Goal: Task Accomplishment & Management: Manage account settings

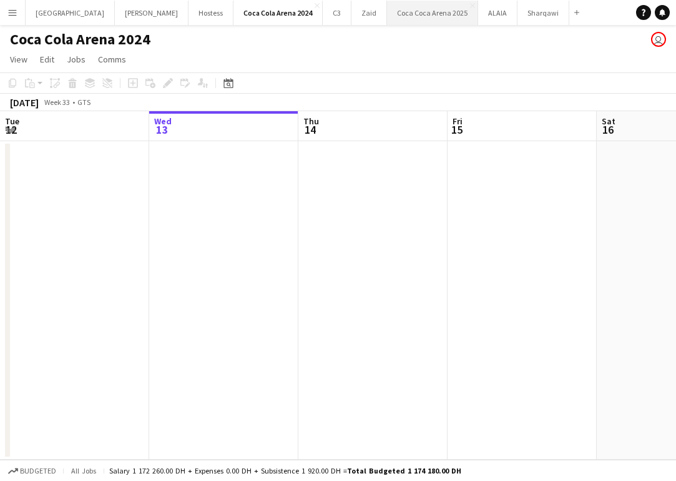
click at [387, 16] on button "[GEOGRAPHIC_DATA] 2025 Close" at bounding box center [432, 13] width 91 height 24
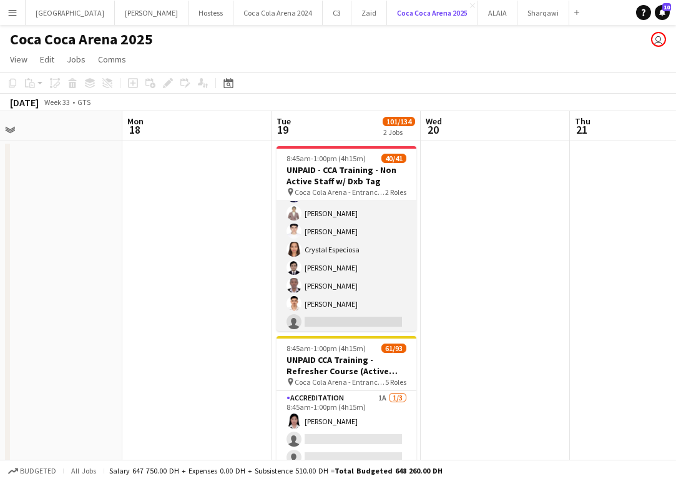
scroll to position [661, 0]
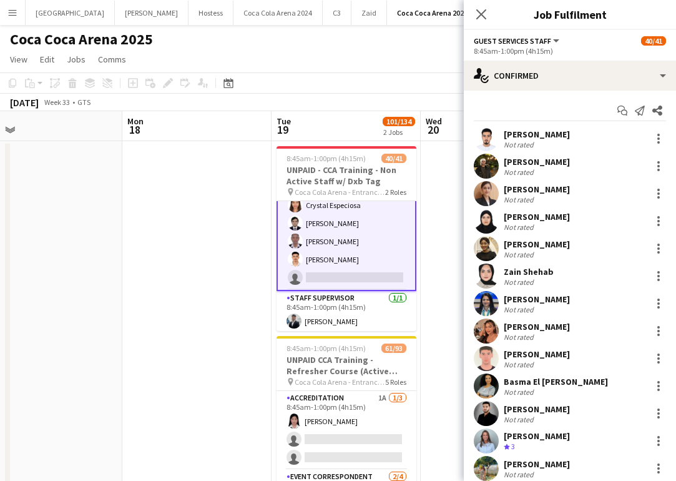
scroll to position [663, 0]
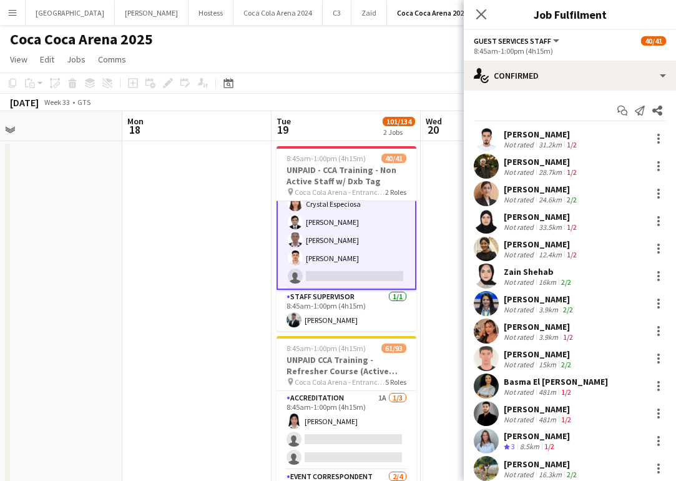
click at [485, 274] on app-user-avatar at bounding box center [486, 276] width 25 height 25
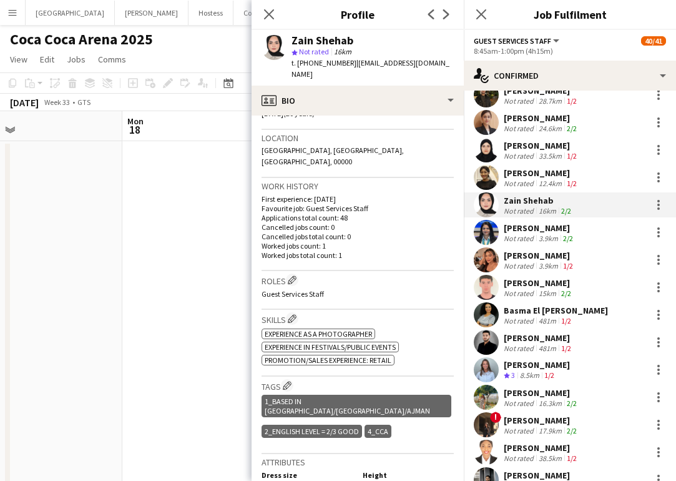
scroll to position [72, 0]
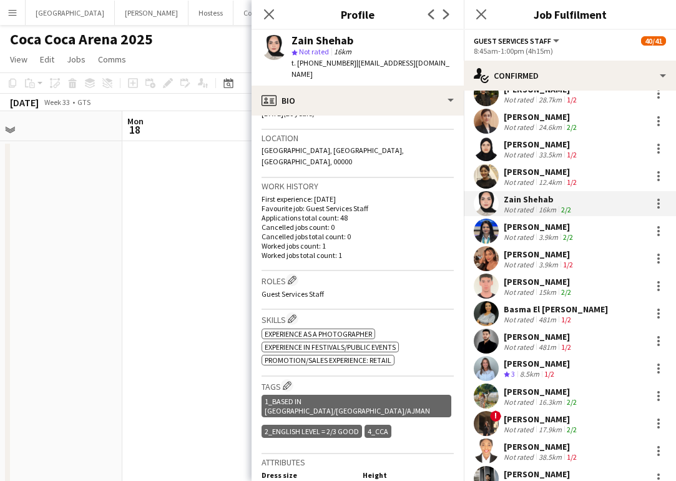
click at [490, 364] on app-user-avatar at bounding box center [486, 368] width 25 height 25
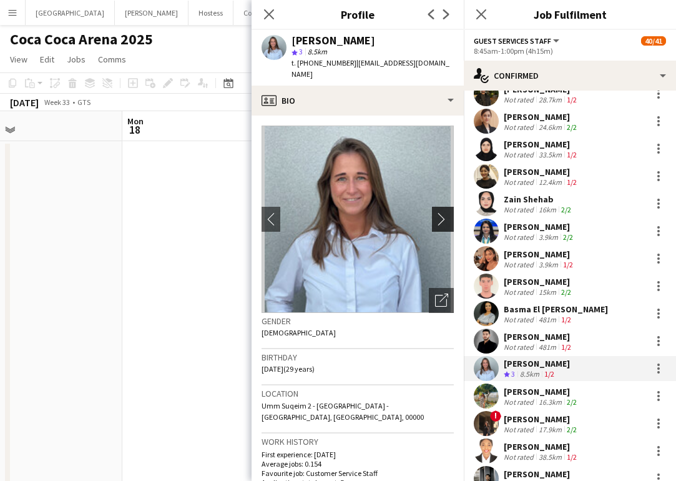
click at [444, 212] on app-icon "chevron-right" at bounding box center [444, 218] width 19 height 13
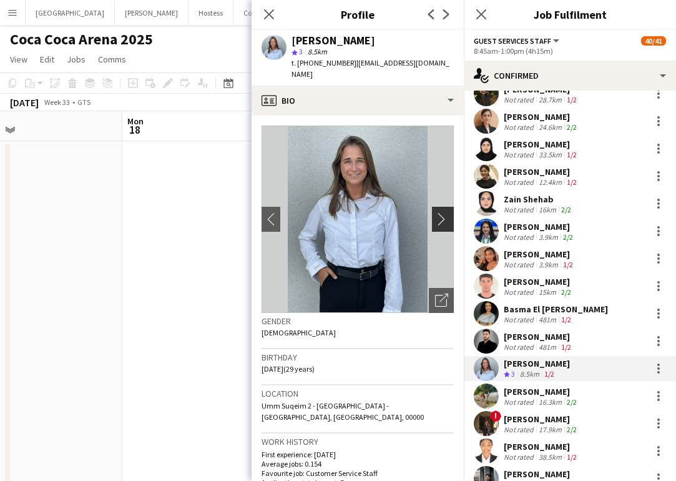
click at [444, 212] on app-icon "chevron-right" at bounding box center [444, 218] width 19 height 13
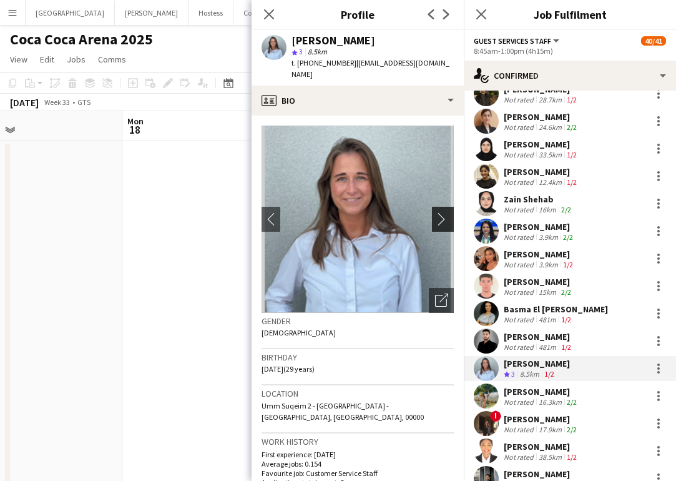
click at [444, 212] on app-icon "chevron-right" at bounding box center [444, 218] width 19 height 13
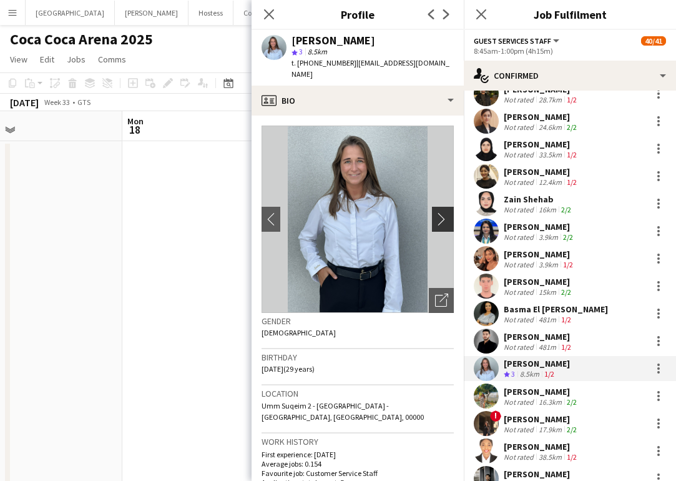
click at [444, 212] on app-icon "chevron-right" at bounding box center [444, 218] width 19 height 13
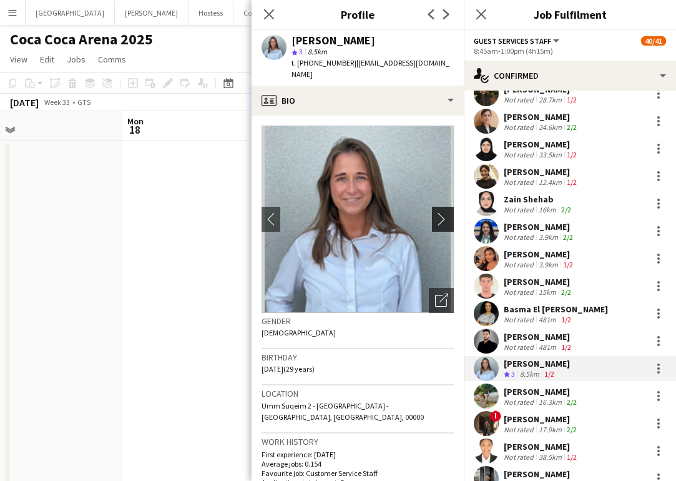
click at [439, 212] on app-icon "chevron-right" at bounding box center [444, 218] width 19 height 13
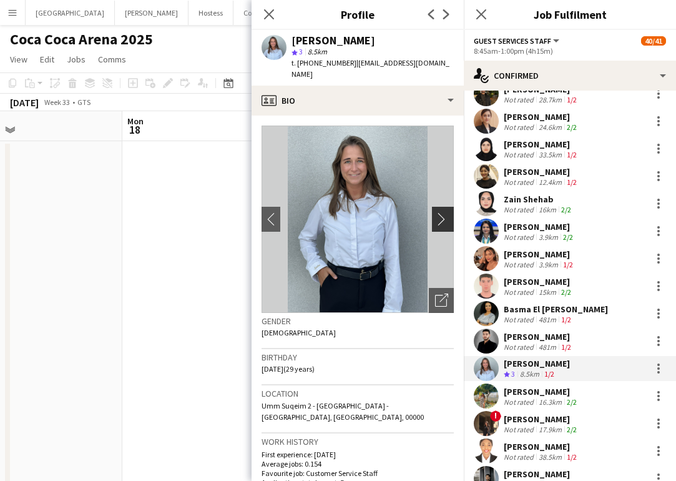
click at [439, 212] on app-icon "chevron-right" at bounding box center [444, 218] width 19 height 13
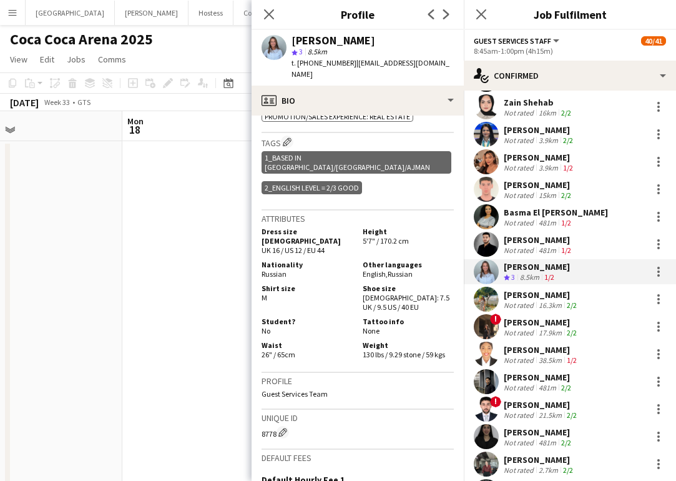
scroll to position [184, 0]
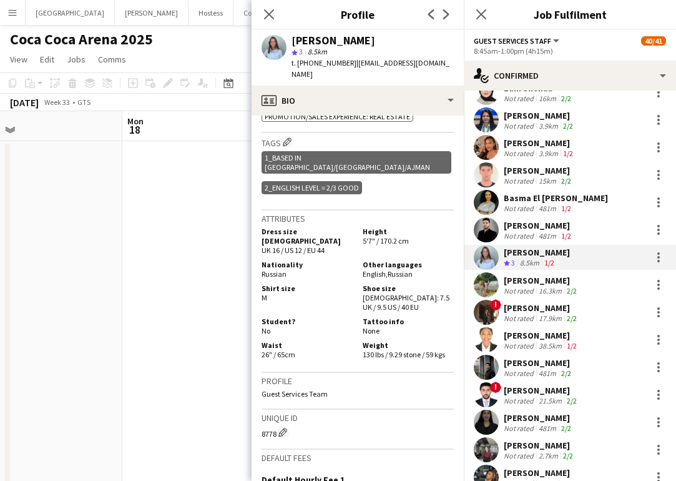
click at [488, 310] on app-user-avatar at bounding box center [486, 312] width 25 height 25
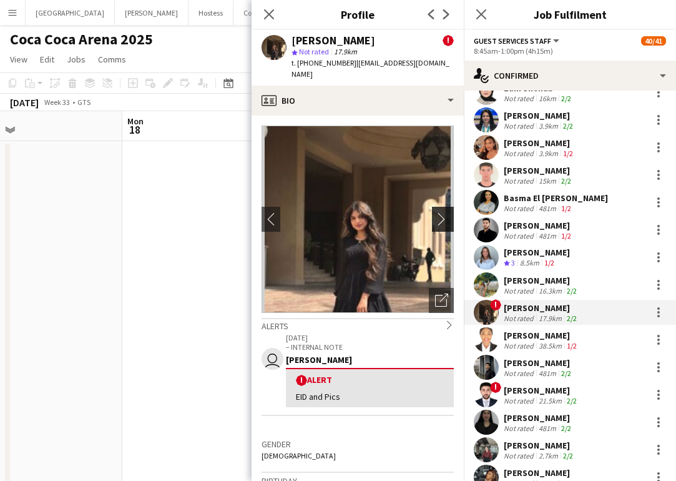
click at [437, 212] on app-icon "chevron-right" at bounding box center [444, 218] width 19 height 13
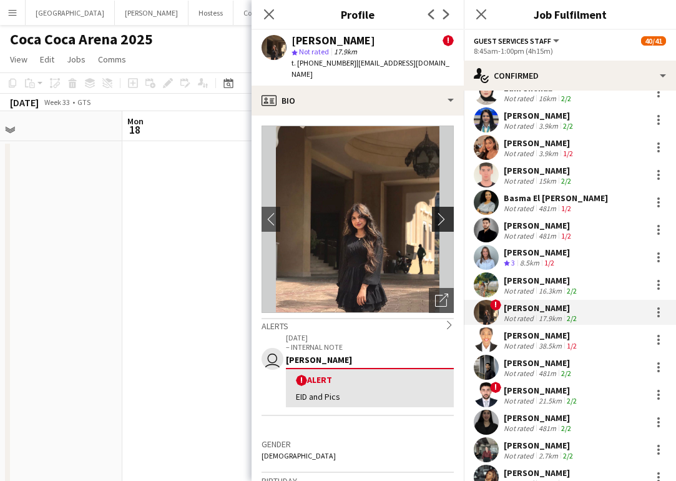
click at [441, 212] on app-icon "chevron-right" at bounding box center [444, 218] width 19 height 13
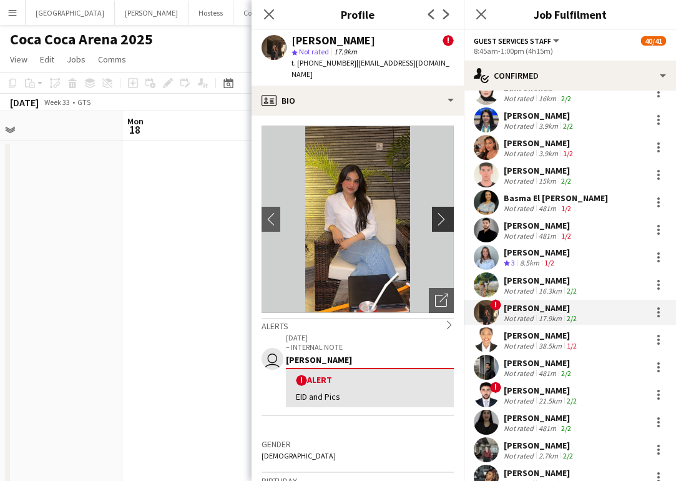
click at [441, 212] on app-icon "chevron-right" at bounding box center [444, 218] width 19 height 13
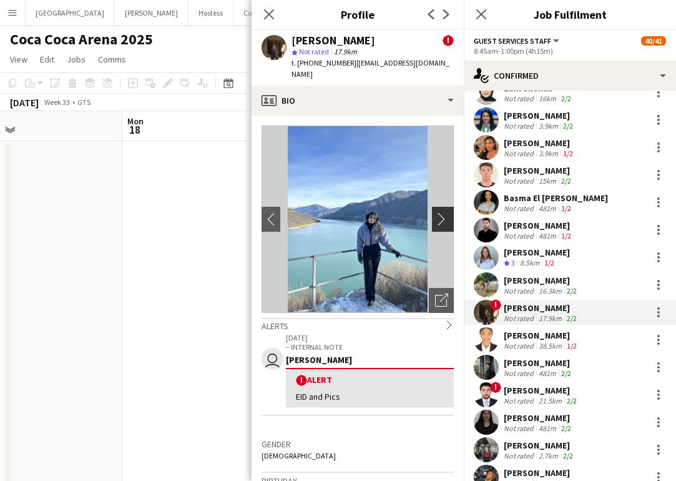
click at [438, 212] on app-icon "chevron-right" at bounding box center [444, 218] width 19 height 13
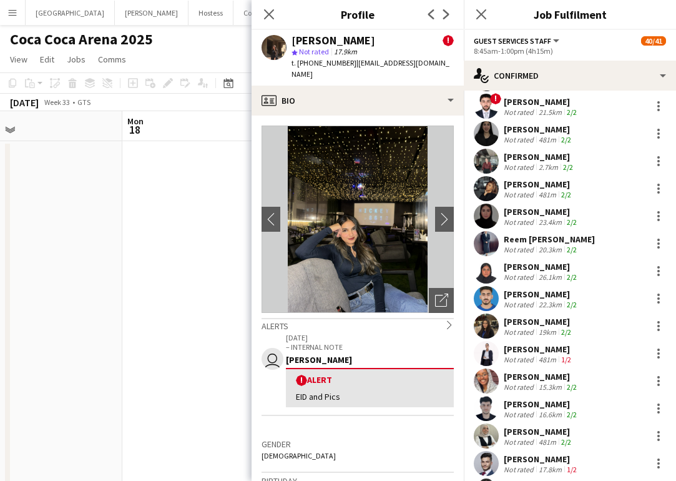
scroll to position [518, 0]
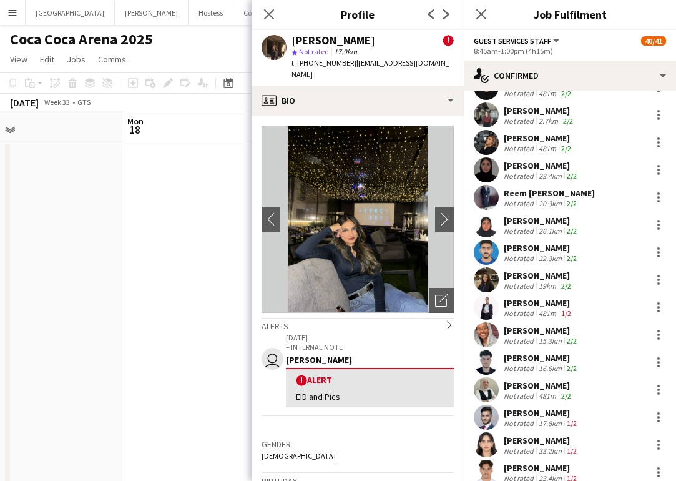
click at [488, 277] on app-user-avatar at bounding box center [486, 279] width 25 height 25
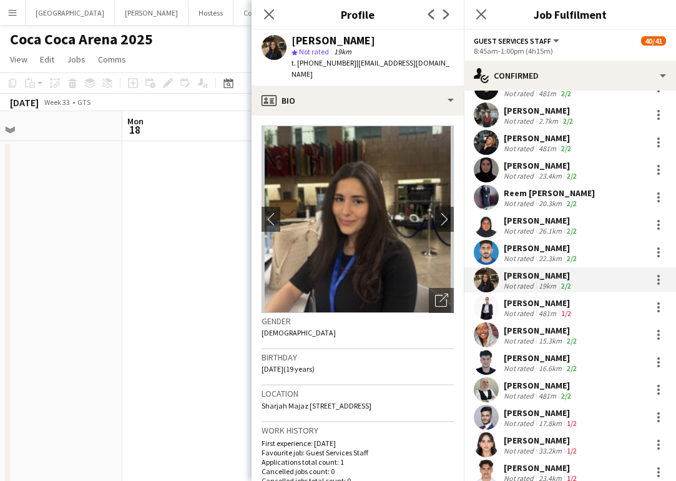
scroll to position [11, 0]
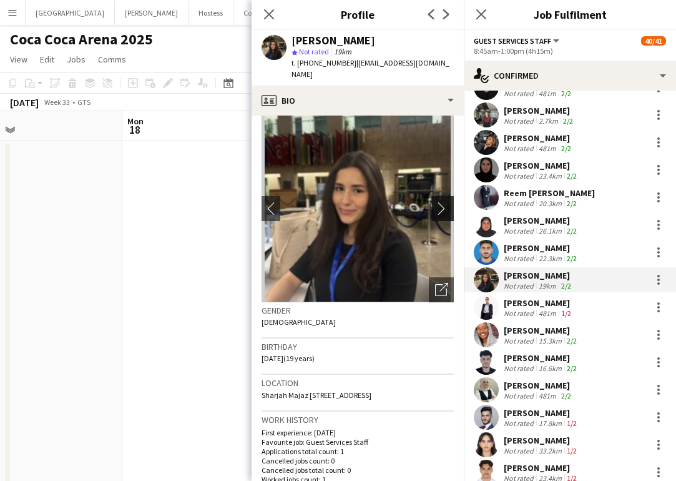
click at [448, 202] on app-icon "chevron-right" at bounding box center [444, 208] width 19 height 13
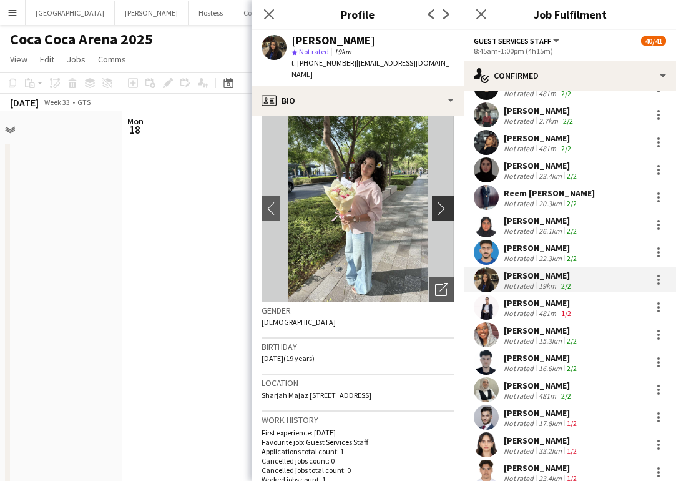
click at [445, 202] on app-icon "chevron-right" at bounding box center [444, 208] width 19 height 13
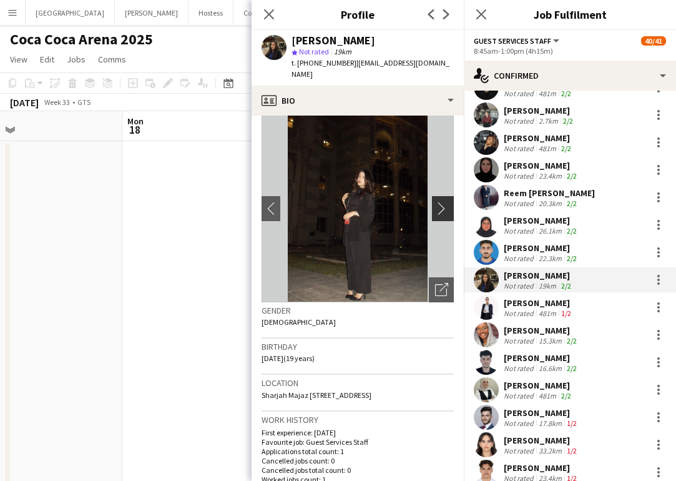
click at [445, 202] on app-icon "chevron-right" at bounding box center [444, 208] width 19 height 13
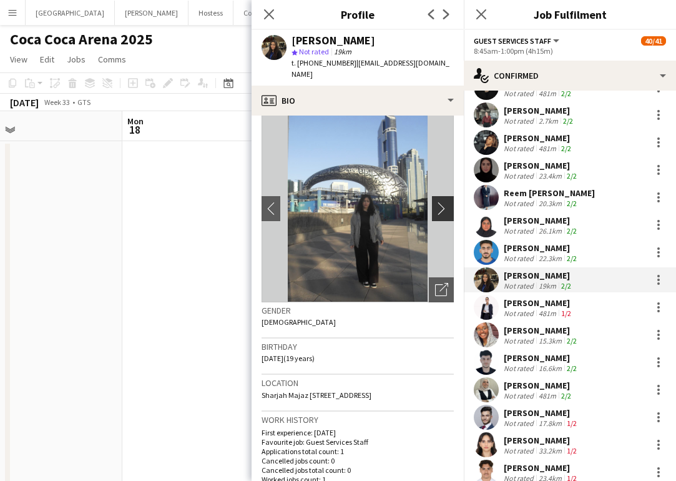
click at [444, 202] on app-icon "chevron-right" at bounding box center [444, 208] width 19 height 13
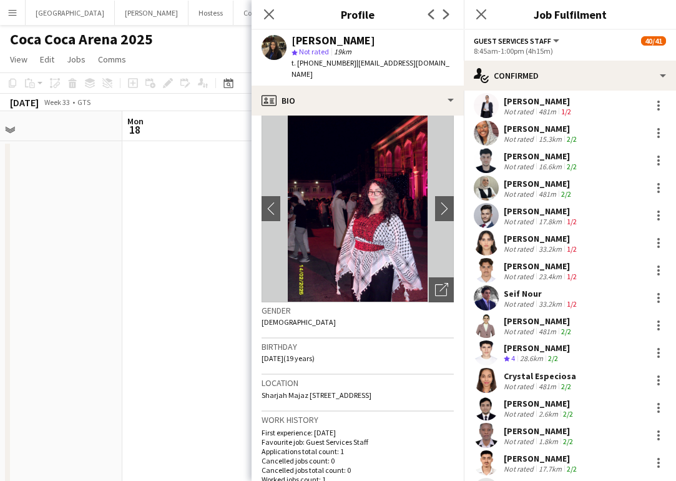
scroll to position [778, 0]
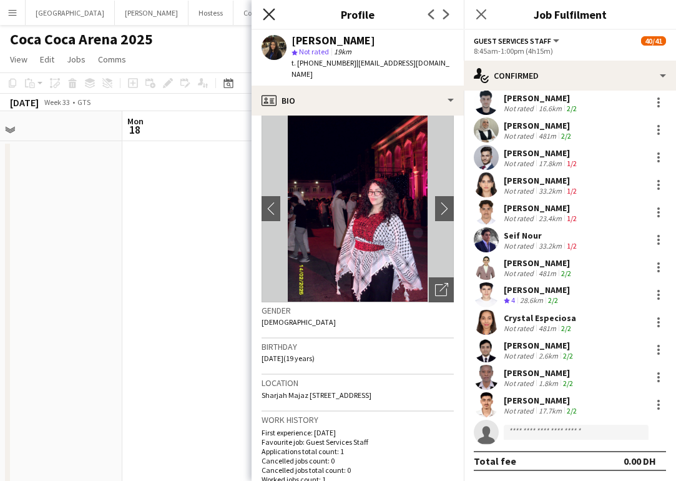
click at [268, 16] on icon "Close pop-in" at bounding box center [269, 14] width 12 height 12
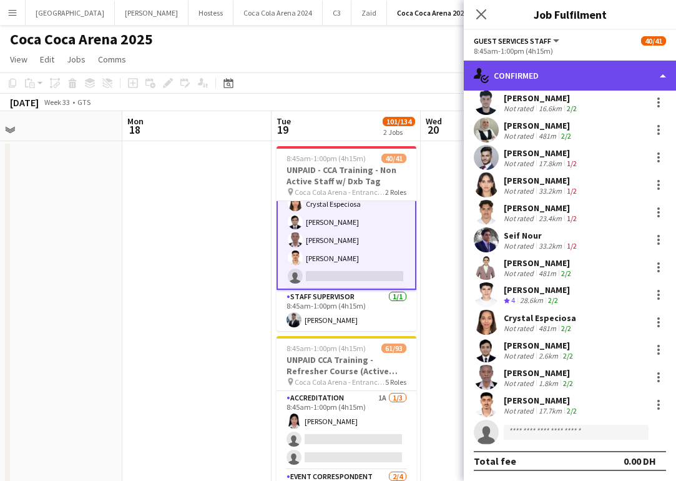
click at [532, 72] on div "single-neutral-actions-check-2 Confirmed" at bounding box center [570, 76] width 212 height 30
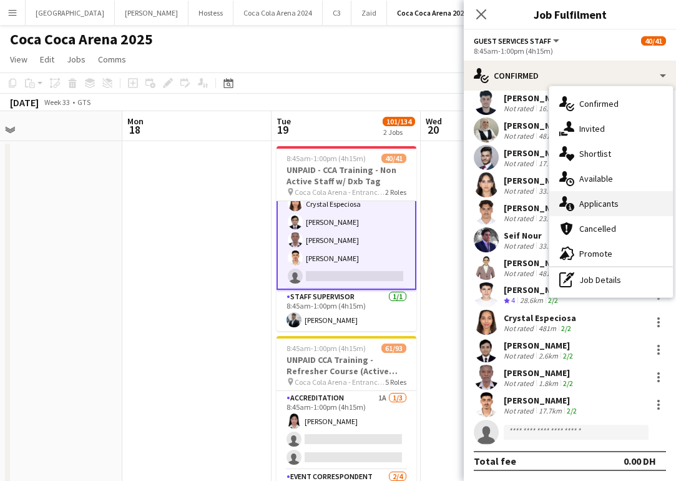
click at [603, 202] on div "single-neutral-actions-information Applicants" at bounding box center [612, 203] width 124 height 25
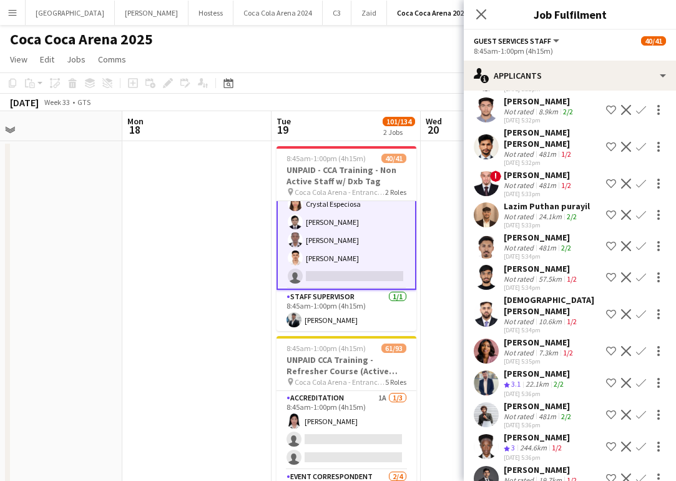
scroll to position [1272, 0]
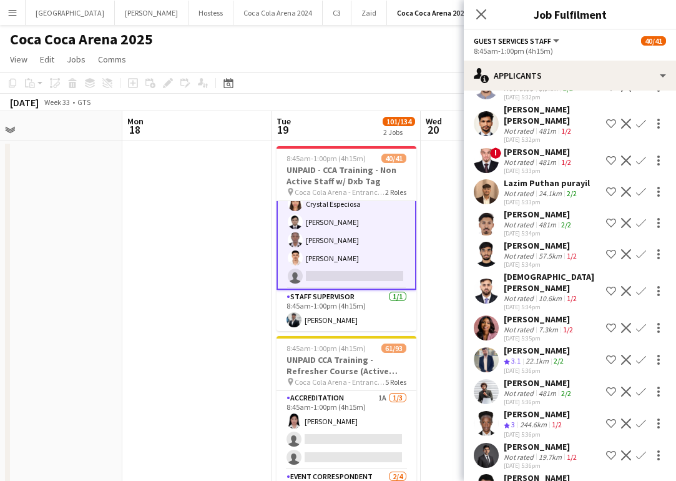
click at [488, 326] on app-user-avatar at bounding box center [486, 327] width 25 height 25
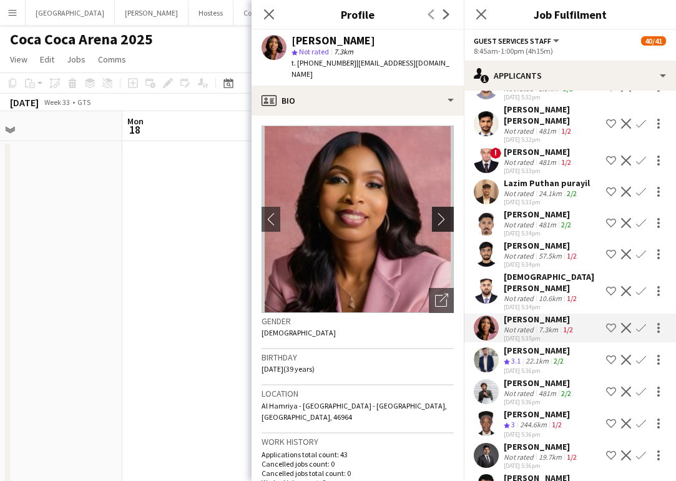
click at [435, 207] on button "chevron-right" at bounding box center [444, 219] width 25 height 25
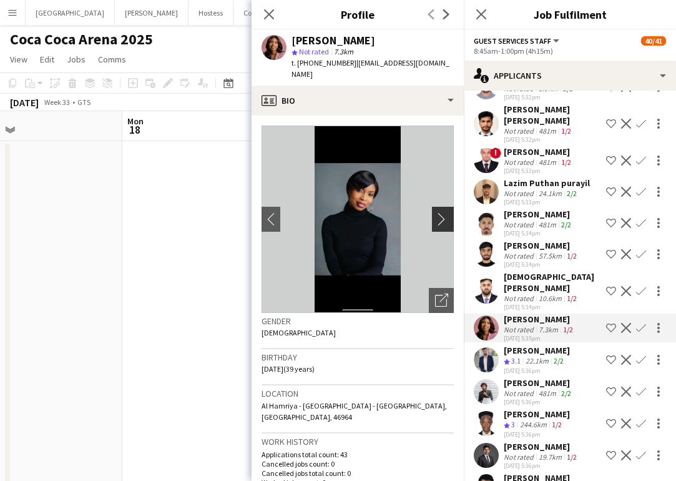
click at [440, 212] on app-icon "chevron-right" at bounding box center [444, 218] width 19 height 13
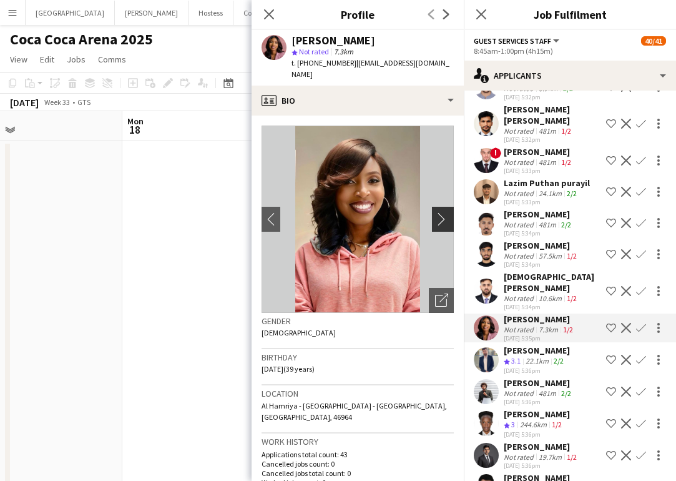
click at [440, 212] on app-icon "chevron-right" at bounding box center [444, 218] width 19 height 13
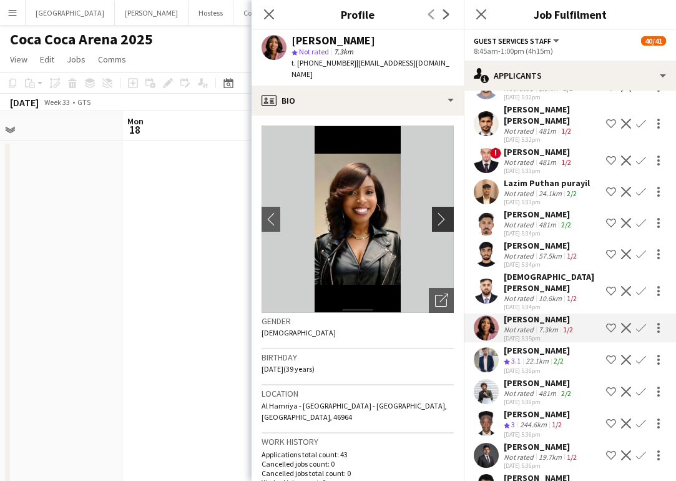
click at [440, 212] on app-icon "chevron-right" at bounding box center [444, 218] width 19 height 13
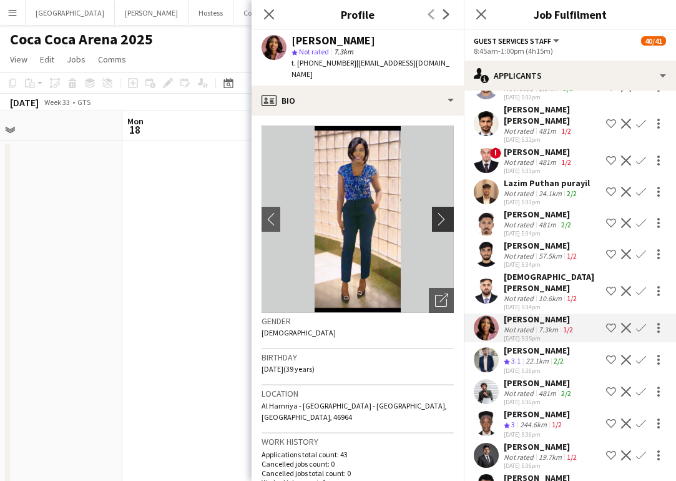
click at [440, 212] on app-icon "chevron-right" at bounding box center [444, 218] width 19 height 13
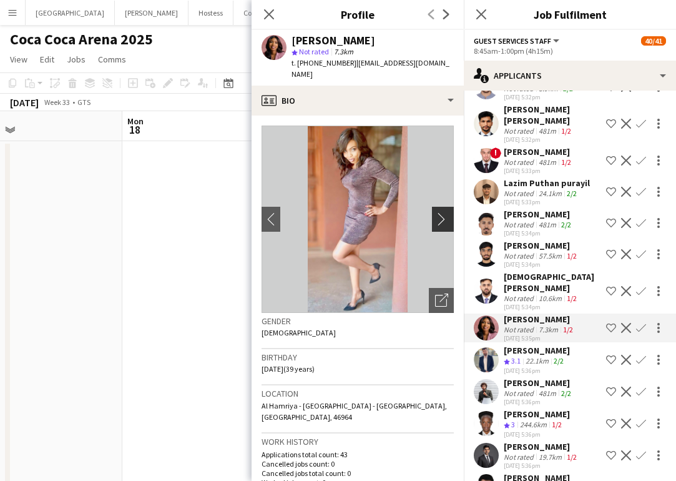
click at [440, 212] on app-icon "chevron-right" at bounding box center [444, 218] width 19 height 13
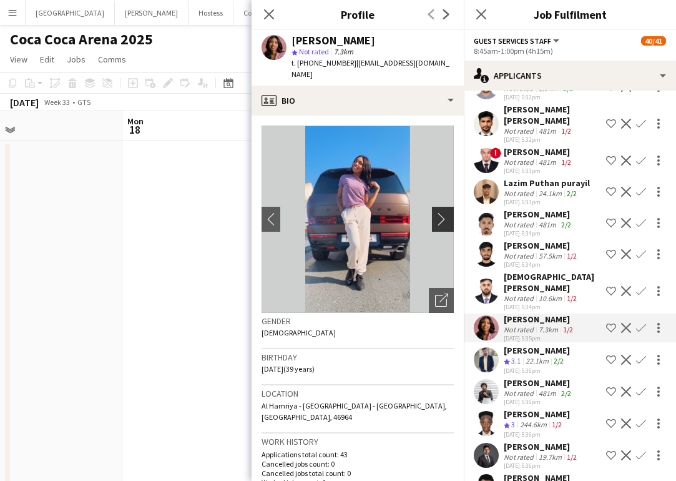
click at [445, 212] on app-icon "chevron-right" at bounding box center [444, 218] width 19 height 13
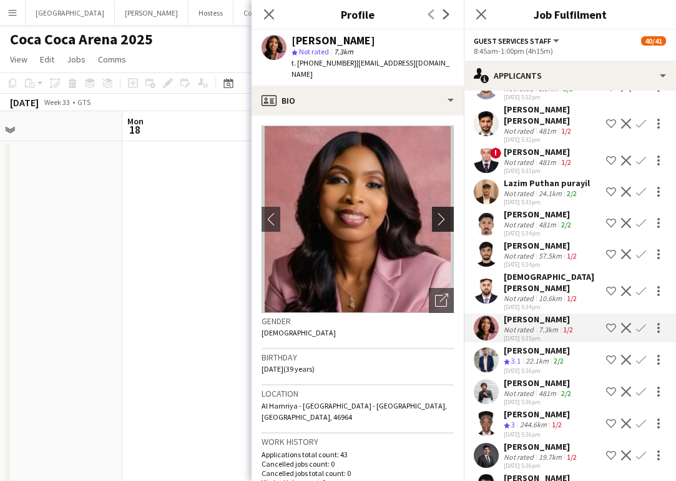
click at [445, 212] on app-icon "chevron-right" at bounding box center [444, 218] width 19 height 13
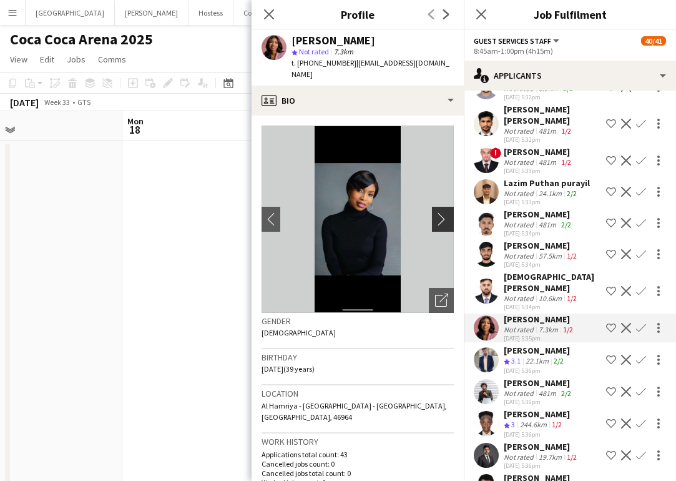
click at [445, 212] on app-icon "chevron-right" at bounding box center [444, 218] width 19 height 13
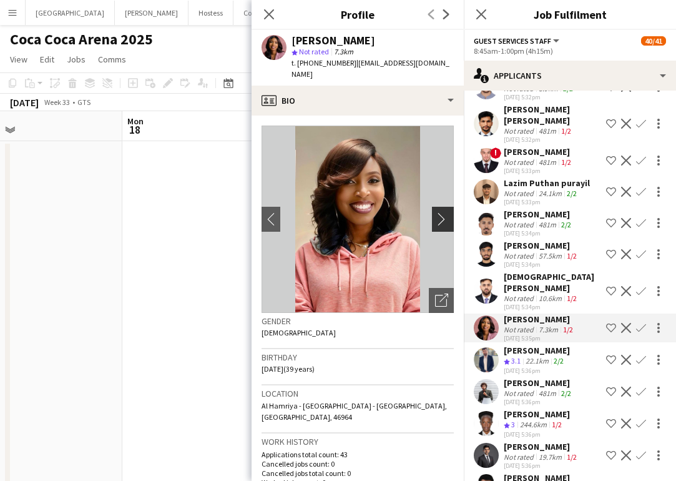
click at [445, 212] on app-icon "chevron-right" at bounding box center [444, 218] width 19 height 13
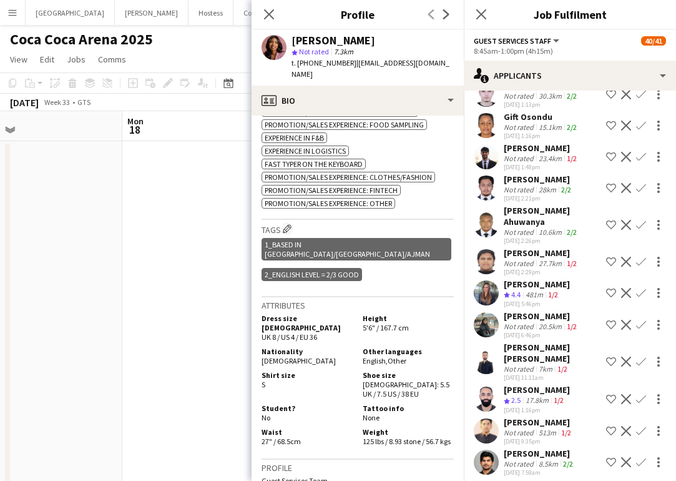
scroll to position [3435, 0]
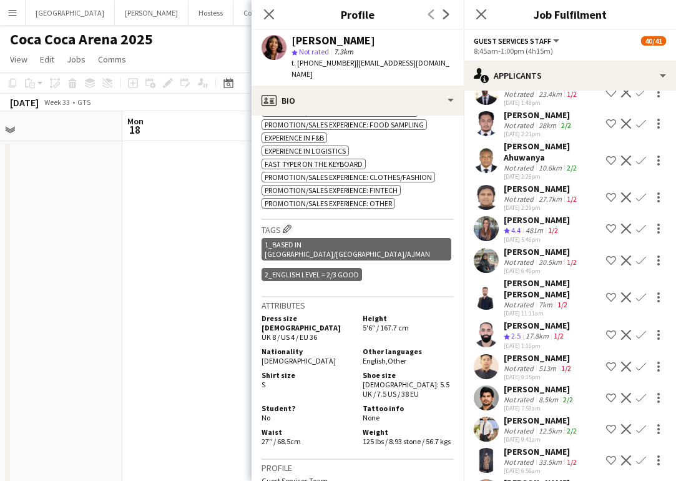
click at [490, 216] on app-user-avatar at bounding box center [486, 228] width 25 height 25
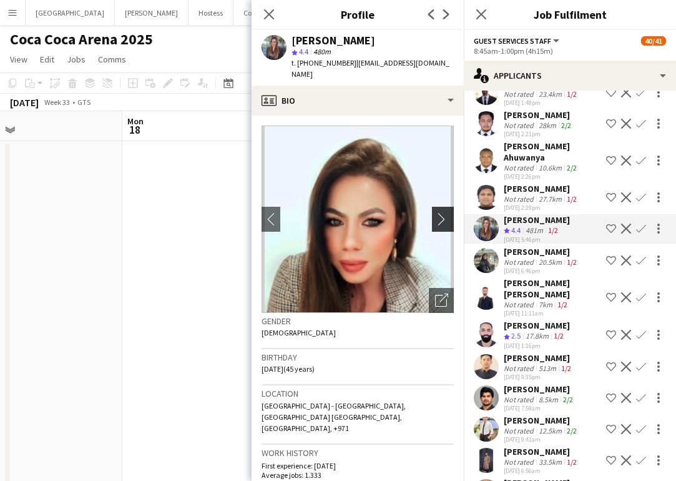
click at [442, 212] on app-icon "chevron-right" at bounding box center [444, 218] width 19 height 13
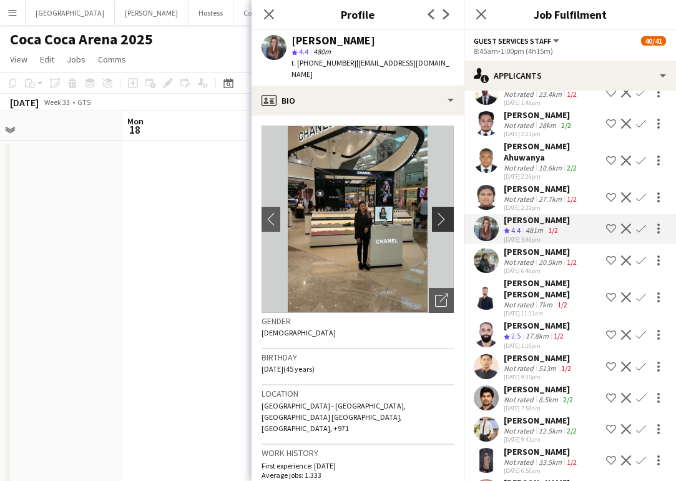
click at [442, 212] on app-icon "chevron-right" at bounding box center [444, 218] width 19 height 13
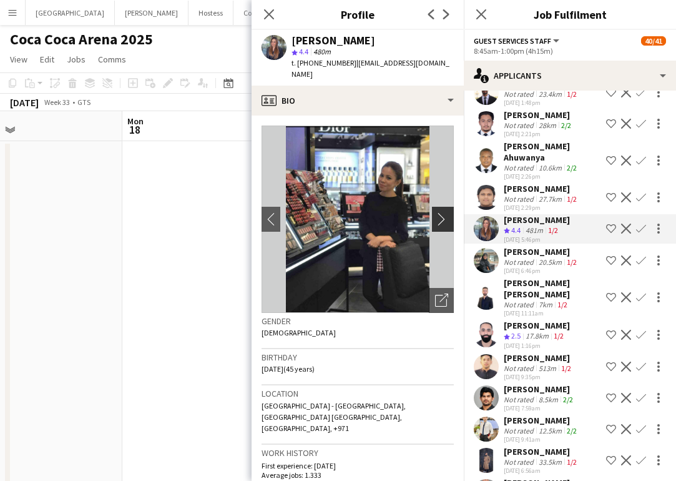
click at [442, 212] on app-icon "chevron-right" at bounding box center [444, 218] width 19 height 13
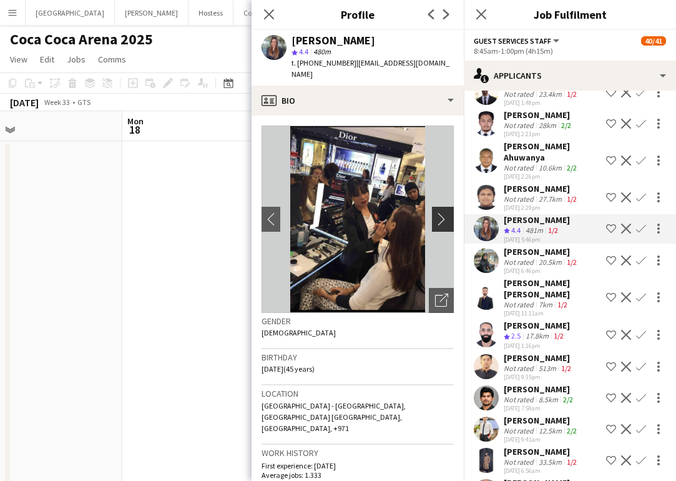
click at [442, 212] on app-icon "chevron-right" at bounding box center [444, 218] width 19 height 13
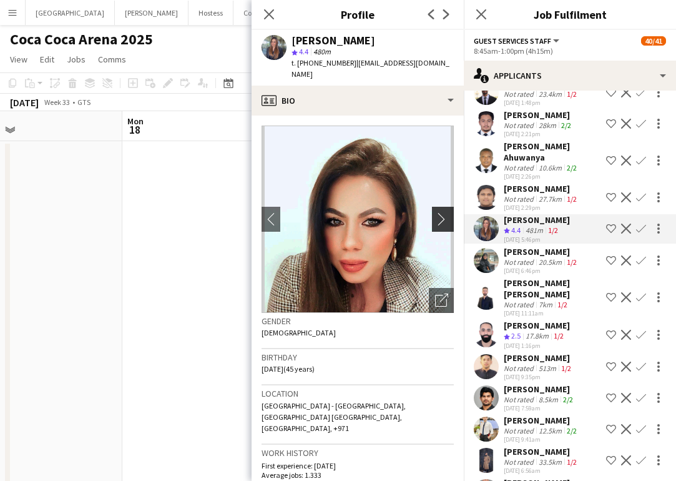
click at [442, 212] on app-icon "chevron-right" at bounding box center [444, 218] width 19 height 13
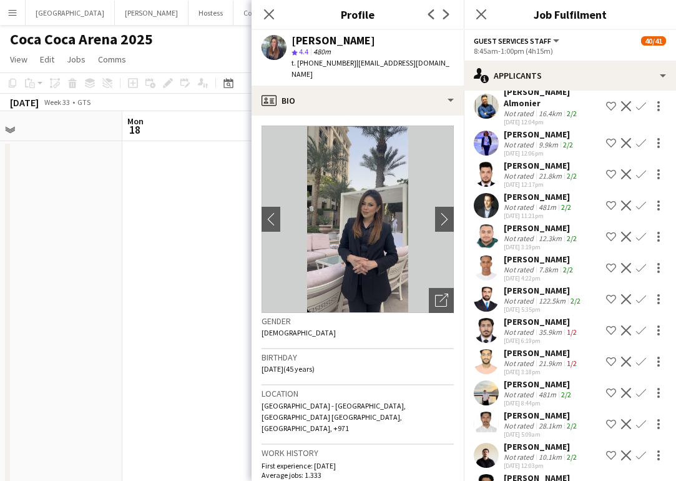
scroll to position [4800, 0]
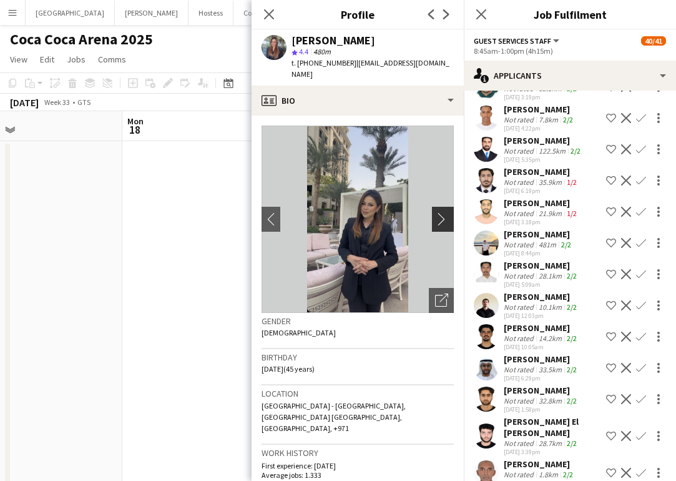
click at [438, 213] on app-icon "chevron-right" at bounding box center [444, 218] width 19 height 13
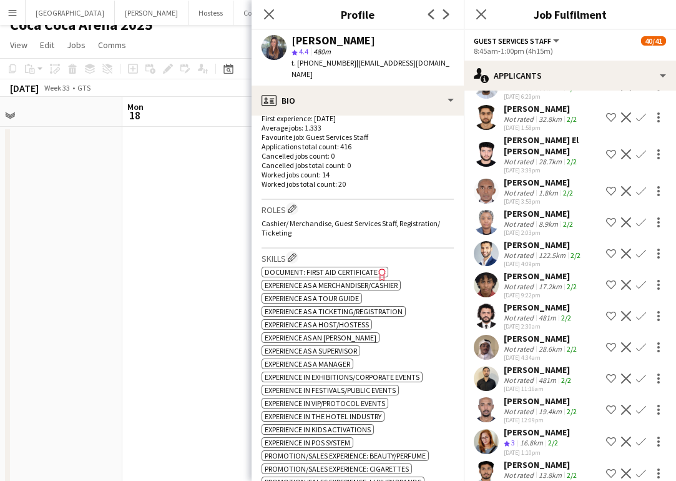
scroll to position [16, 0]
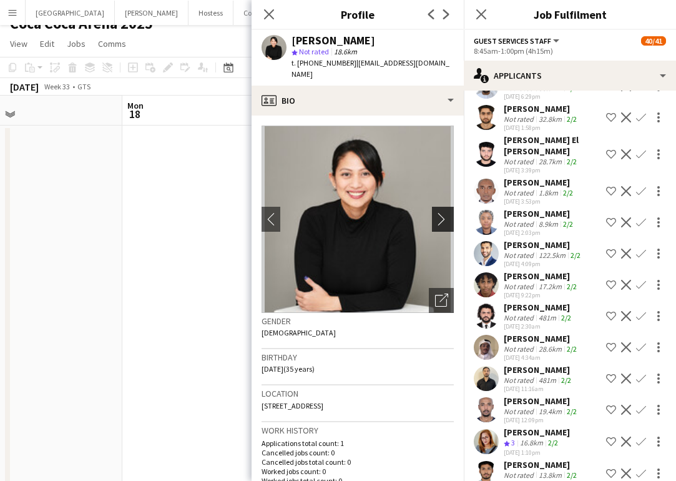
click at [452, 212] on app-icon "chevron-right" at bounding box center [444, 218] width 19 height 13
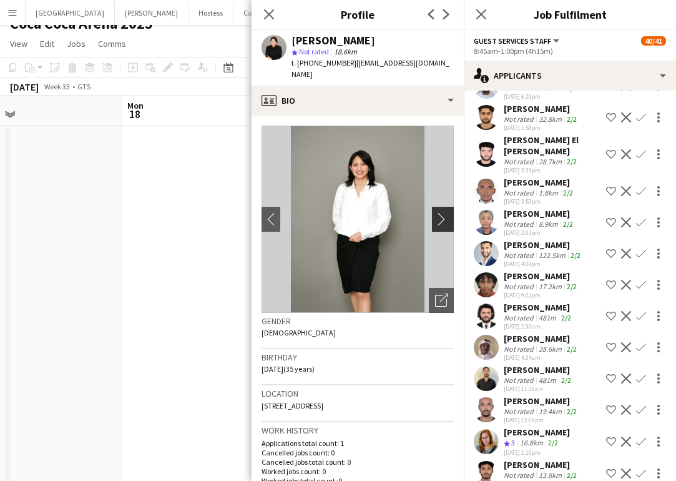
click at [449, 212] on app-icon "chevron-right" at bounding box center [444, 218] width 19 height 13
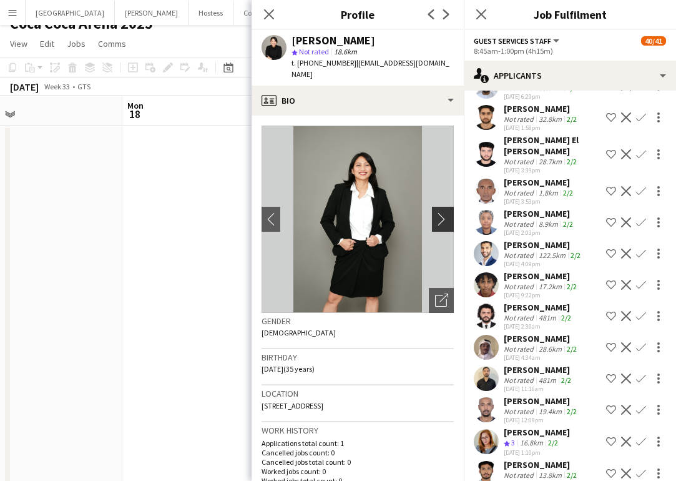
click at [449, 212] on app-icon "chevron-right" at bounding box center [444, 218] width 19 height 13
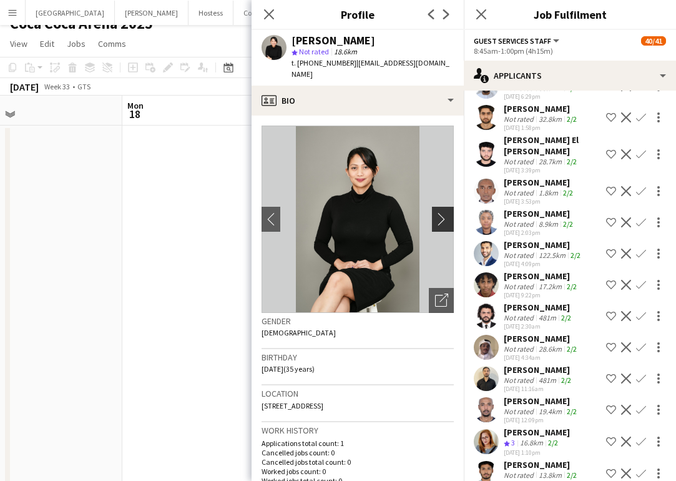
click at [448, 212] on app-icon "chevron-right" at bounding box center [444, 218] width 19 height 13
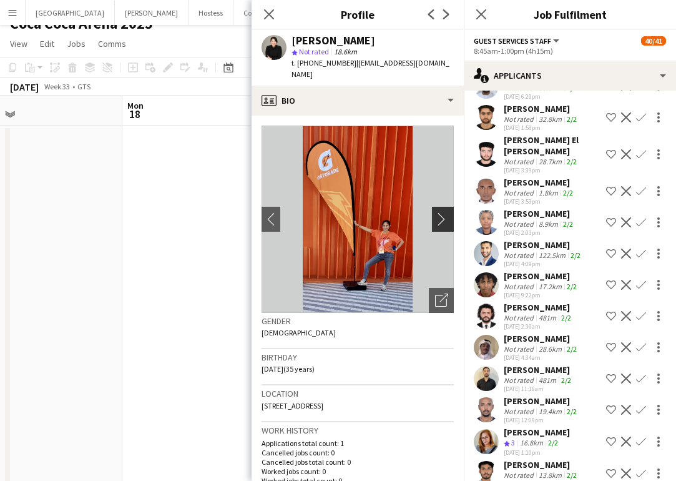
click at [448, 212] on app-icon "chevron-right" at bounding box center [444, 218] width 19 height 13
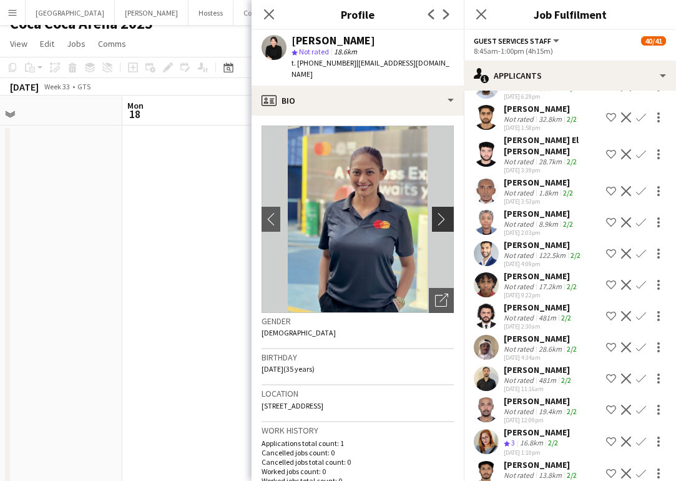
click at [448, 212] on app-icon "chevron-right" at bounding box center [444, 218] width 19 height 13
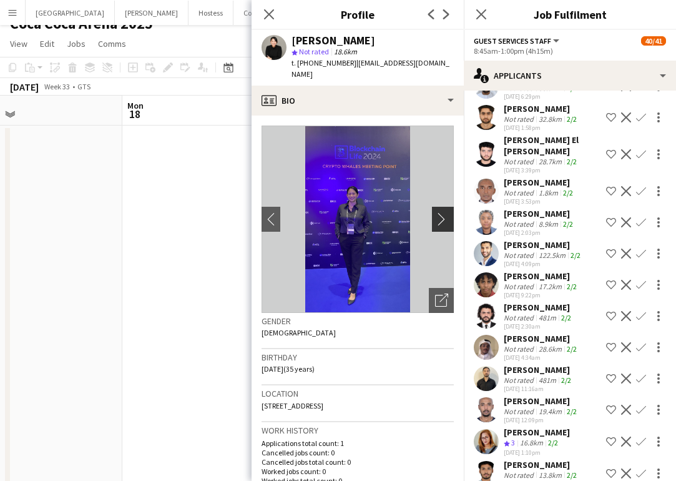
click at [448, 212] on app-icon "chevron-right" at bounding box center [444, 218] width 19 height 13
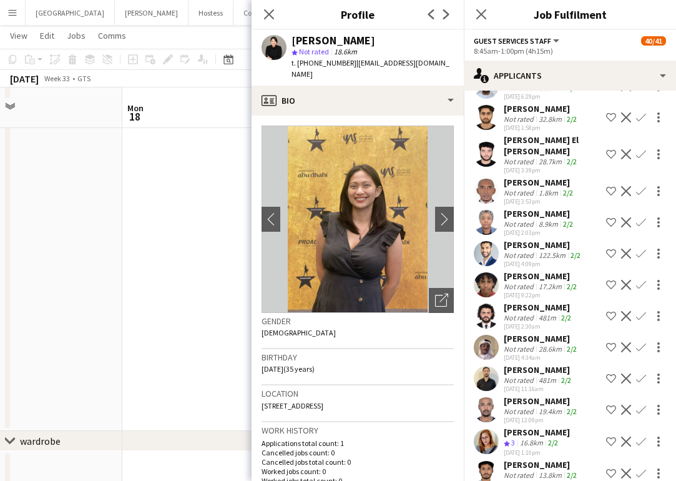
scroll to position [134, 0]
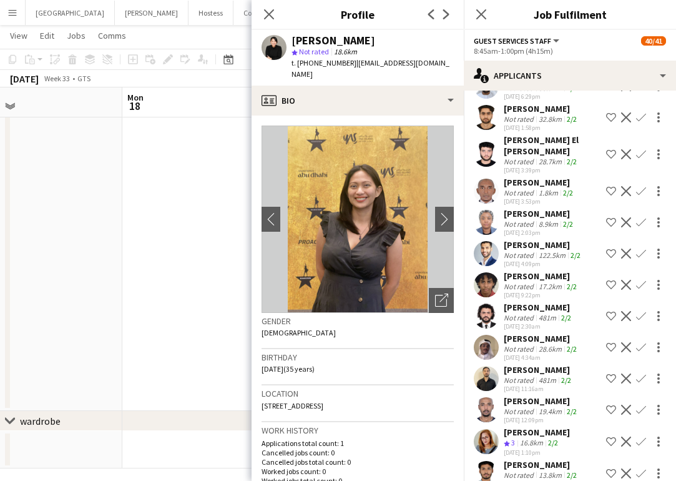
click at [487, 429] on app-user-avatar at bounding box center [486, 441] width 25 height 25
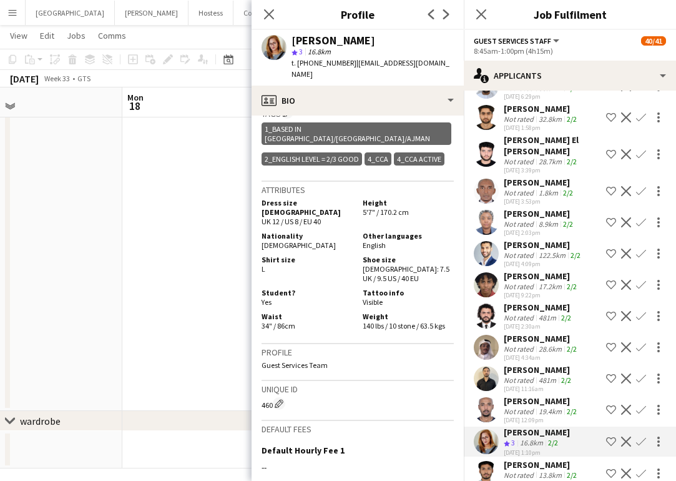
scroll to position [665, 0]
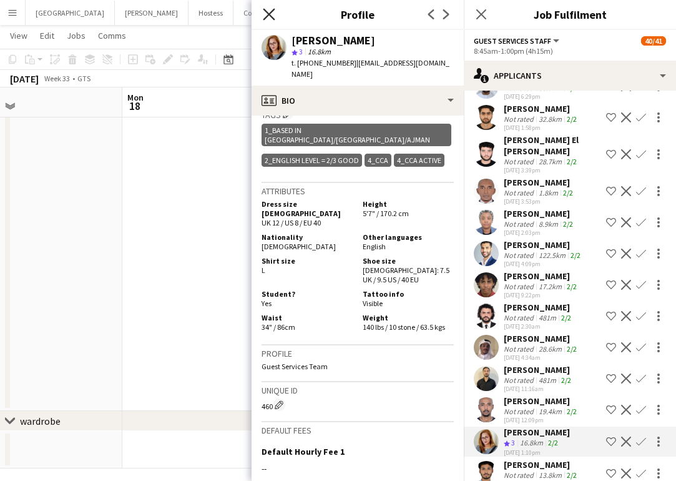
click at [269, 17] on icon "Close pop-in" at bounding box center [269, 14] width 12 height 12
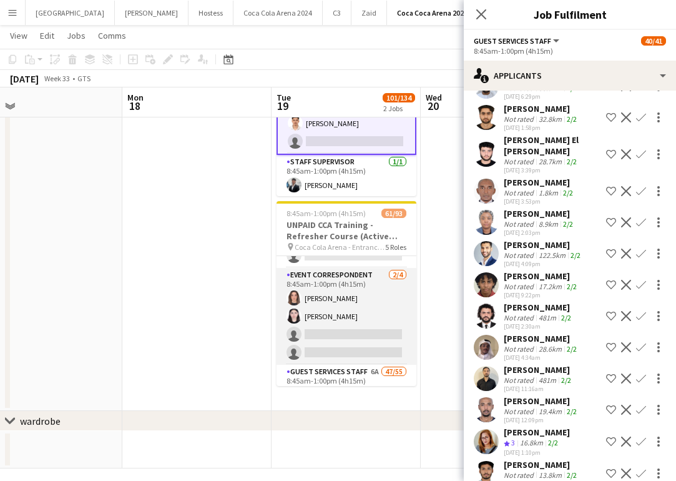
scroll to position [83, 0]
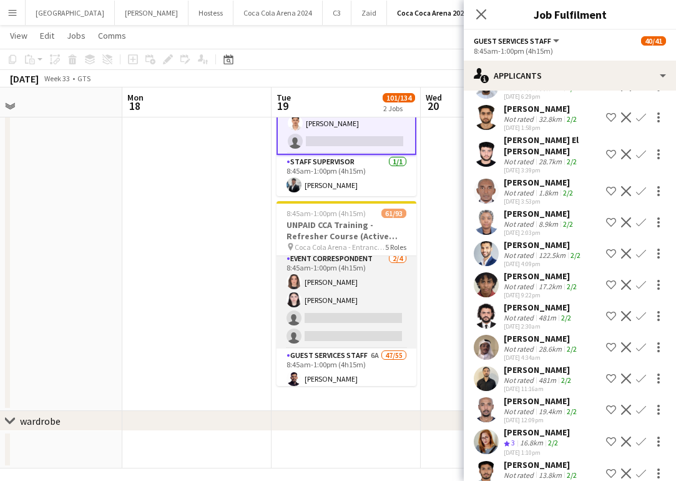
click at [370, 324] on app-card-role "Event Correspondent [DATE] 8:45am-1:00pm (4h15m) [PERSON_NAME] Ghadry [PERSON_N…" at bounding box center [347, 300] width 140 height 97
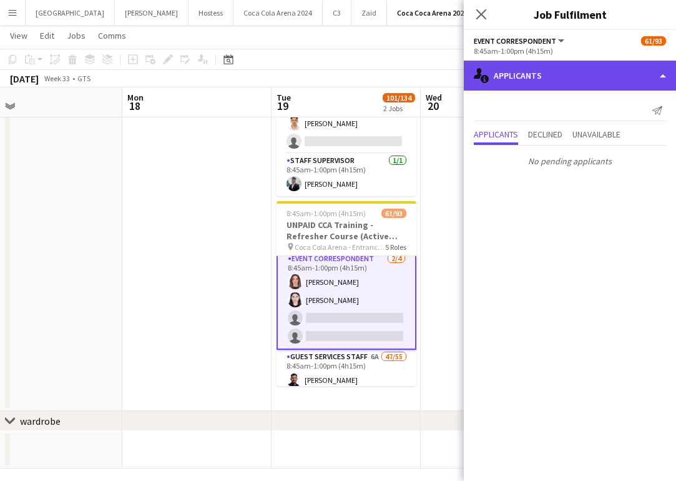
click at [548, 84] on div "single-neutral-actions-information Applicants" at bounding box center [570, 76] width 212 height 30
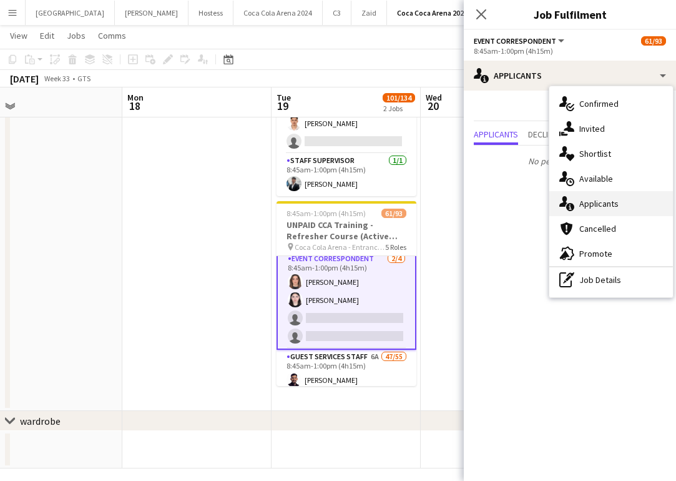
click at [585, 203] on div "single-neutral-actions-information Applicants" at bounding box center [612, 203] width 124 height 25
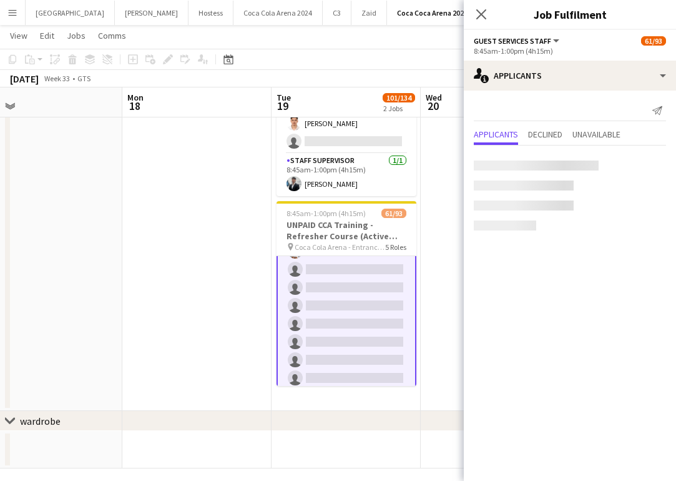
scroll to position [1062, 0]
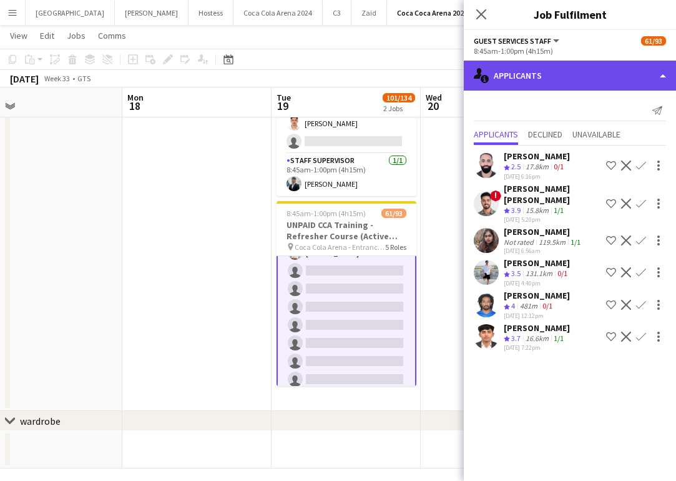
click at [535, 75] on div "single-neutral-actions-information Applicants" at bounding box center [570, 76] width 212 height 30
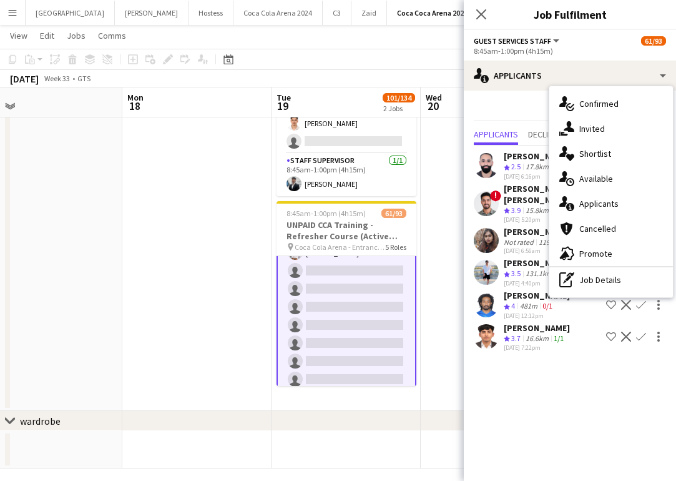
click at [558, 399] on mat-expansion-panel "users2 Applicants Send notification Applicants Declined Unavailable [PERSON_NAM…" at bounding box center [570, 286] width 212 height 390
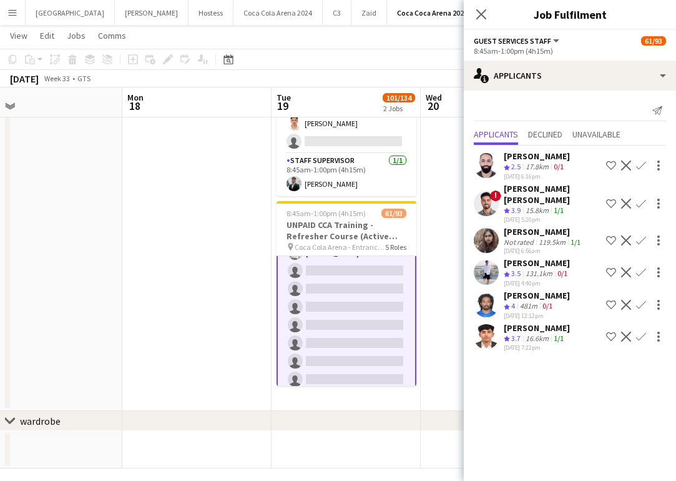
click at [641, 332] on app-icon "Confirm" at bounding box center [641, 337] width 10 height 10
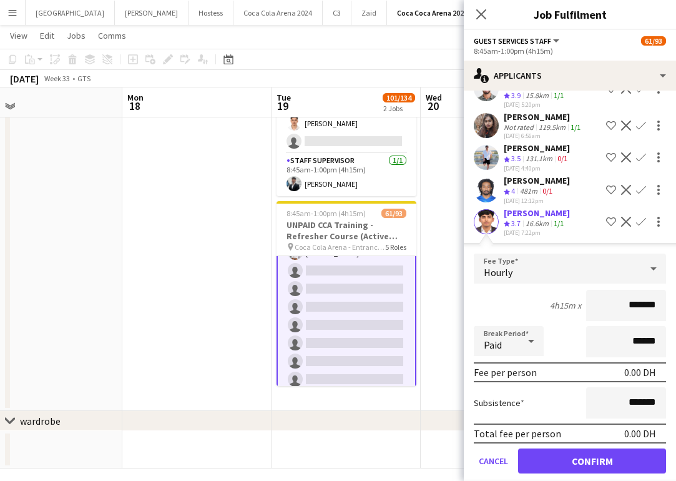
scroll to position [117, 0]
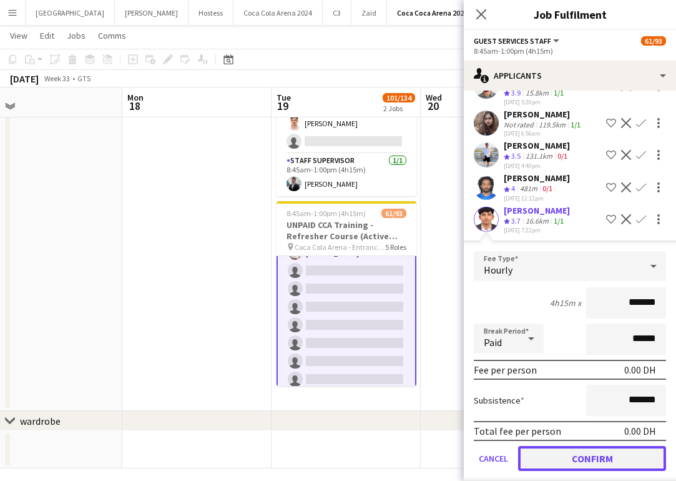
click at [613, 446] on button "Confirm" at bounding box center [592, 458] width 148 height 25
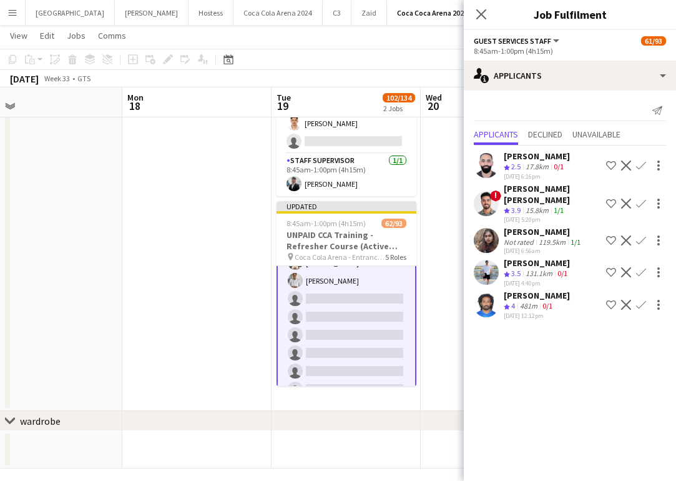
scroll to position [0, 0]
click at [478, 9] on icon "Close pop-in" at bounding box center [481, 14] width 12 height 12
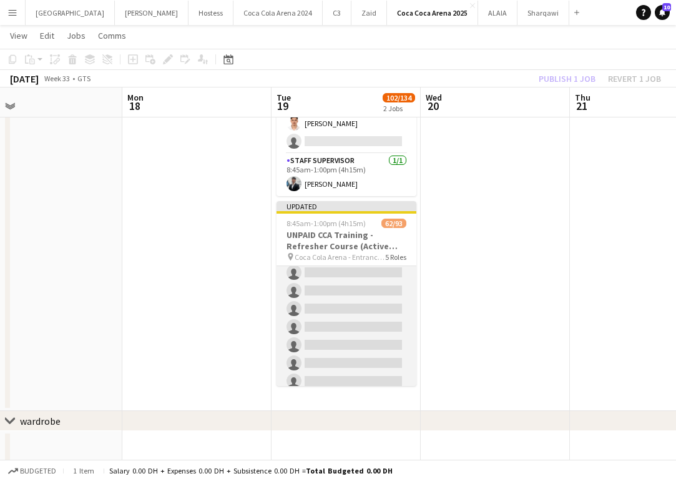
click at [379, 330] on app-card-role "Staff Supervisor 2A [DATE] 8:45am-1:00pm (4h15m) [PERSON_NAME] [PERSON_NAME] [P…" at bounding box center [347, 272] width 140 height 495
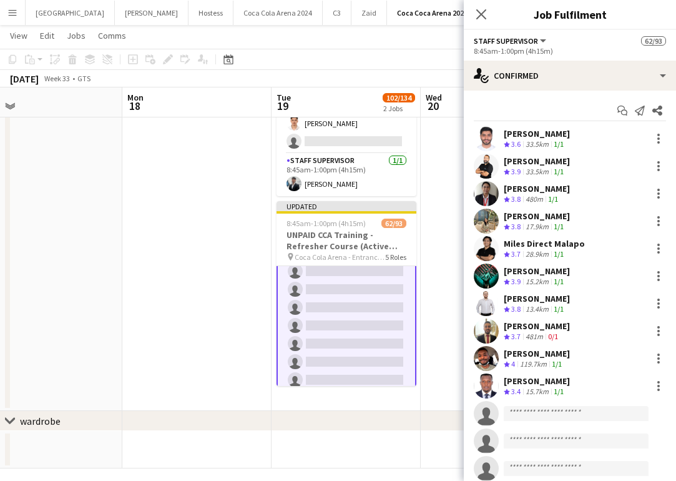
scroll to position [1572, 0]
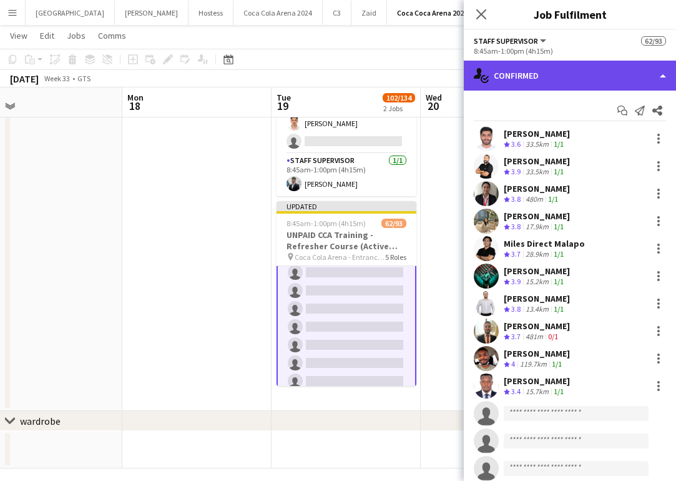
click at [550, 77] on div "single-neutral-actions-check-2 Confirmed" at bounding box center [570, 76] width 212 height 30
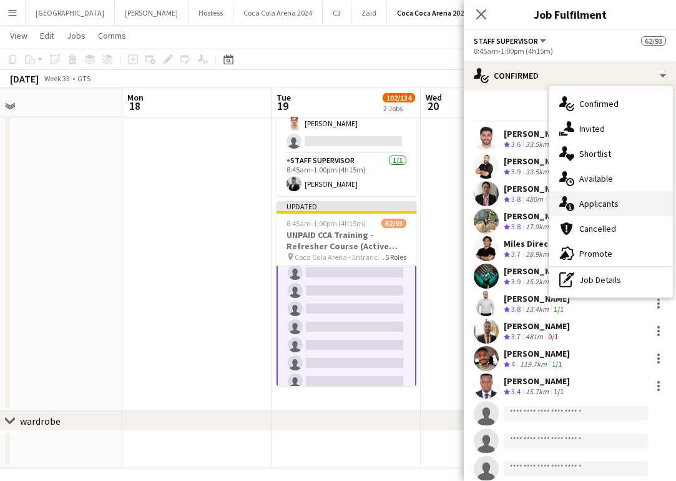
click at [603, 207] on div "single-neutral-actions-information Applicants" at bounding box center [612, 203] width 124 height 25
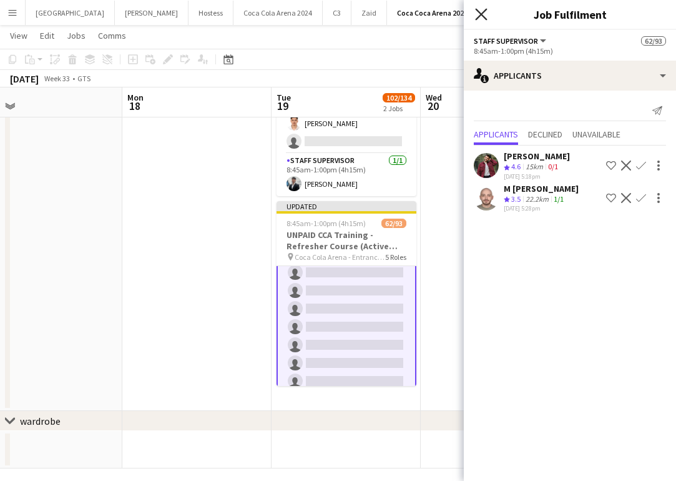
click at [485, 11] on icon at bounding box center [481, 14] width 12 height 12
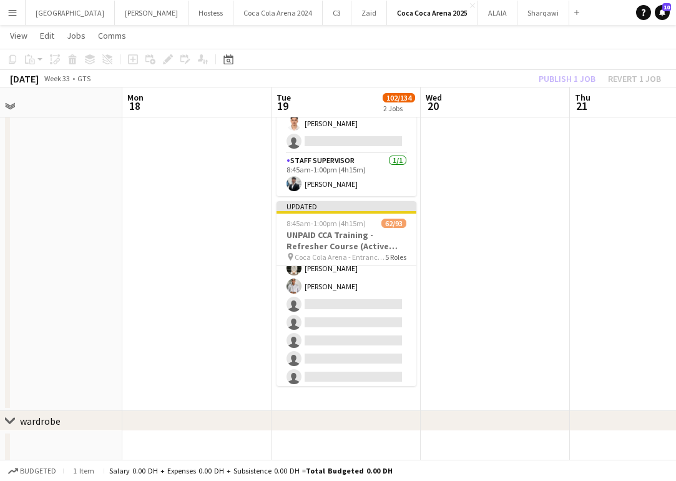
scroll to position [1030, 0]
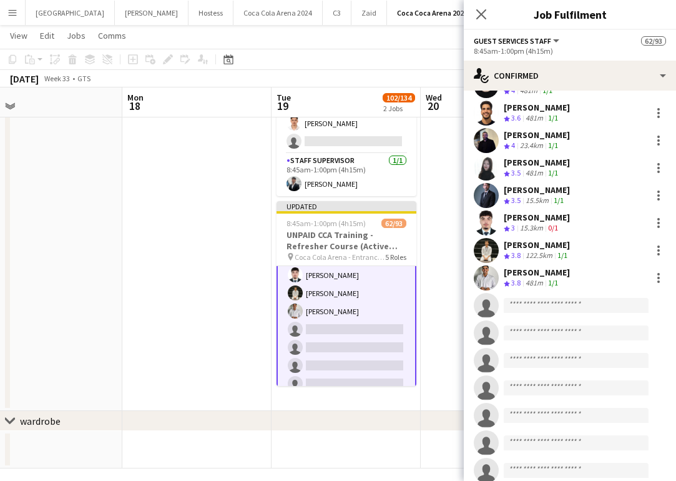
scroll to position [1190, 0]
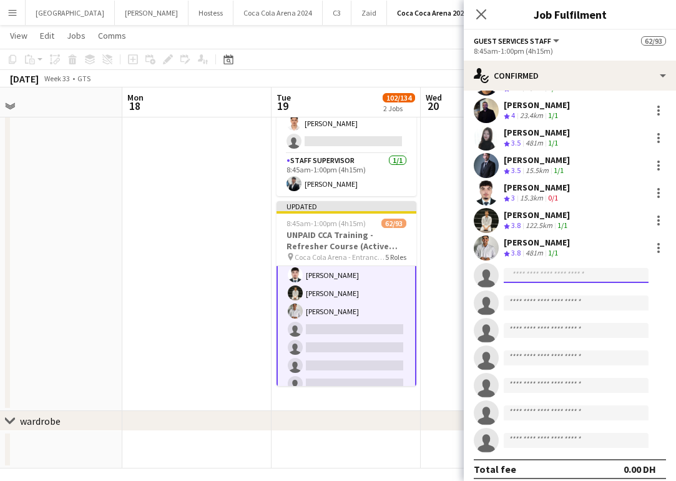
click at [525, 268] on input at bounding box center [576, 275] width 145 height 15
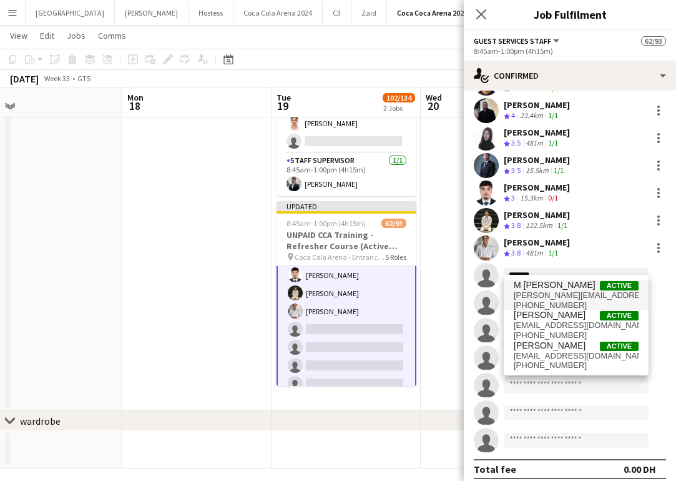
type input "*******"
click at [542, 287] on span "M [PERSON_NAME]" at bounding box center [555, 285] width 82 height 11
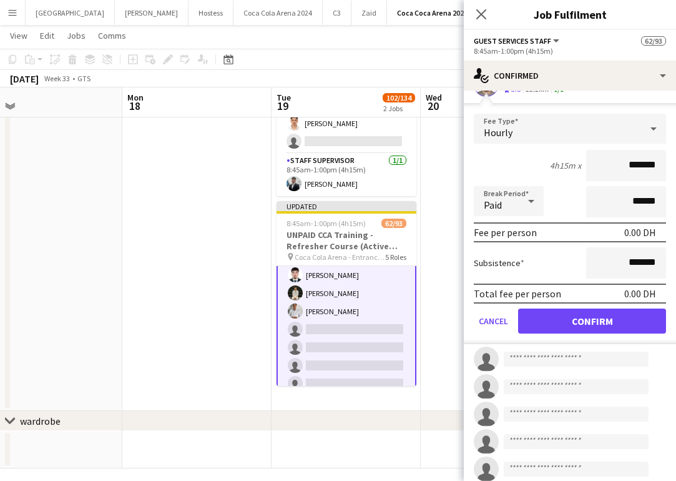
scroll to position [1438, 0]
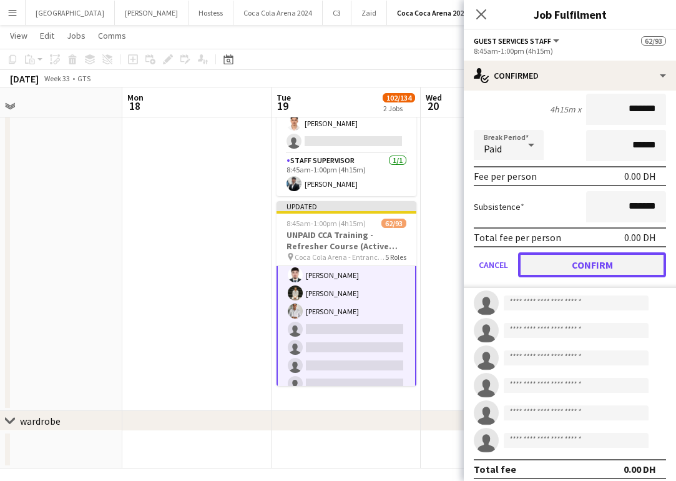
click at [556, 260] on button "Confirm" at bounding box center [592, 264] width 148 height 25
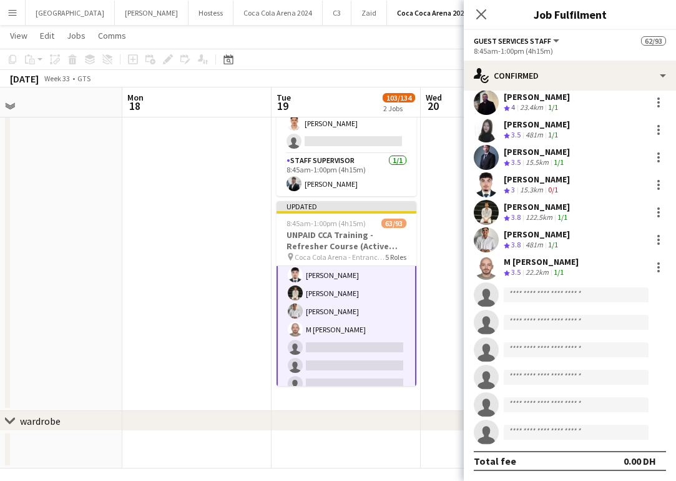
scroll to position [1190, 0]
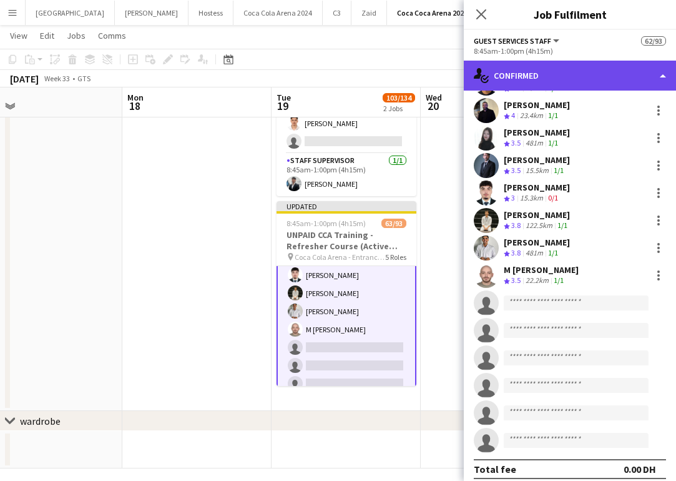
click at [537, 73] on div "single-neutral-actions-check-2 Confirmed" at bounding box center [570, 76] width 212 height 30
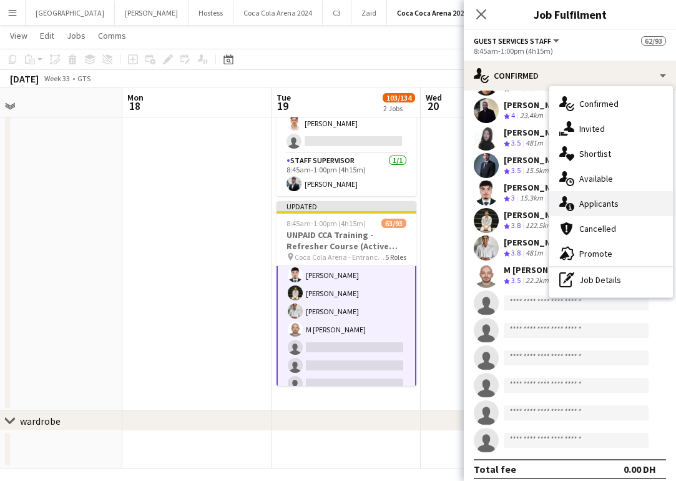
click at [588, 201] on div "single-neutral-actions-information Applicants" at bounding box center [612, 203] width 124 height 25
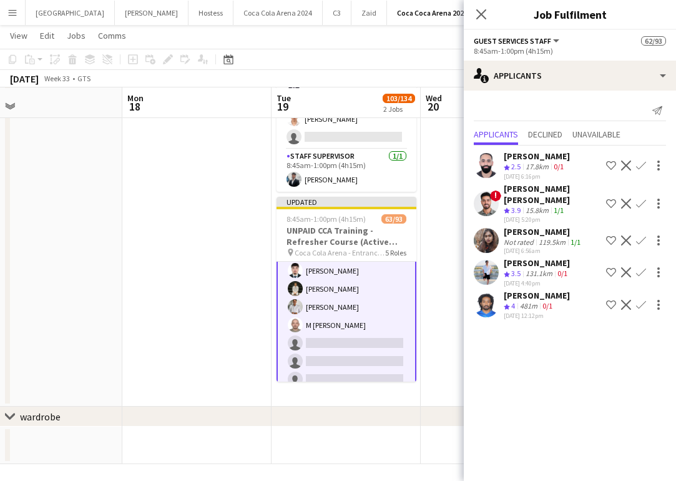
scroll to position [139, 0]
click at [482, 14] on icon at bounding box center [481, 14] width 12 height 12
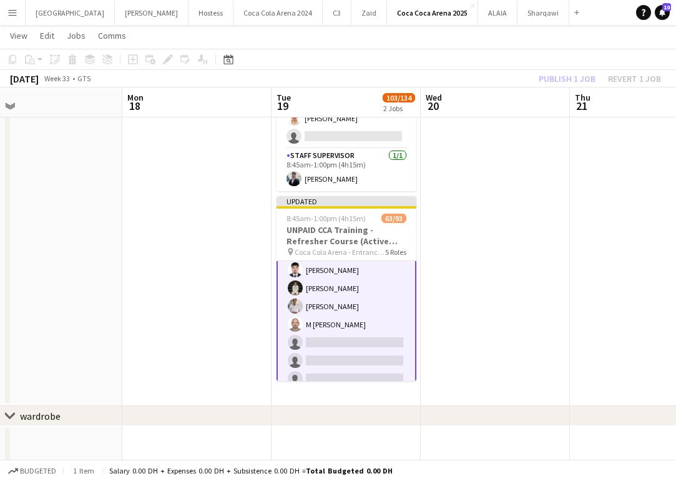
click at [550, 76] on div "Publish 1 job Revert 1 job" at bounding box center [600, 79] width 152 height 16
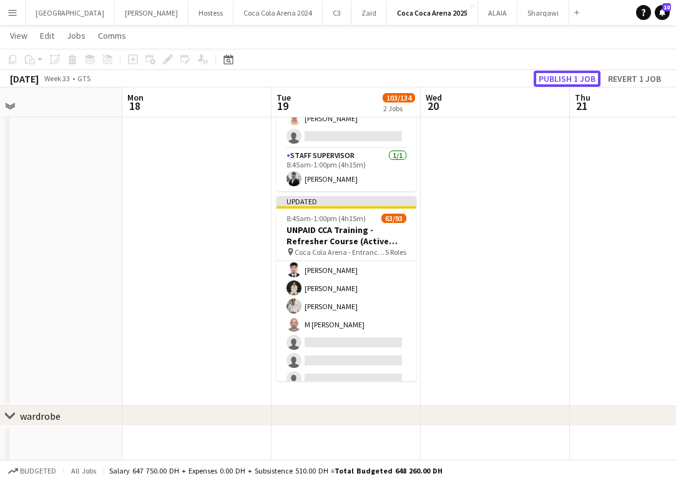
click at [550, 76] on button "Publish 1 job" at bounding box center [567, 79] width 67 height 16
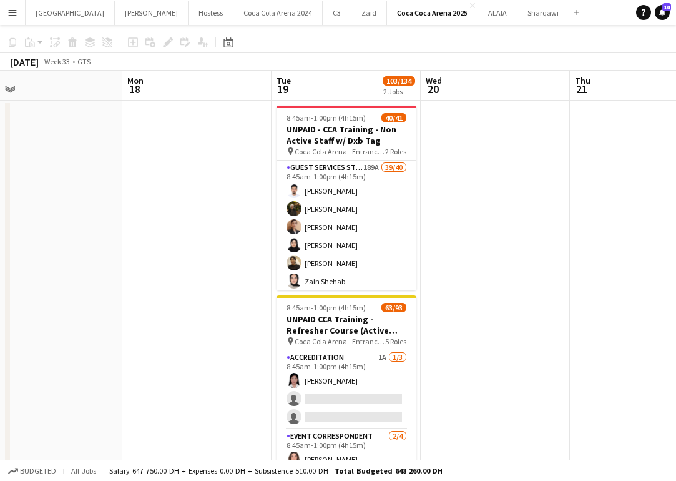
scroll to position [0, 0]
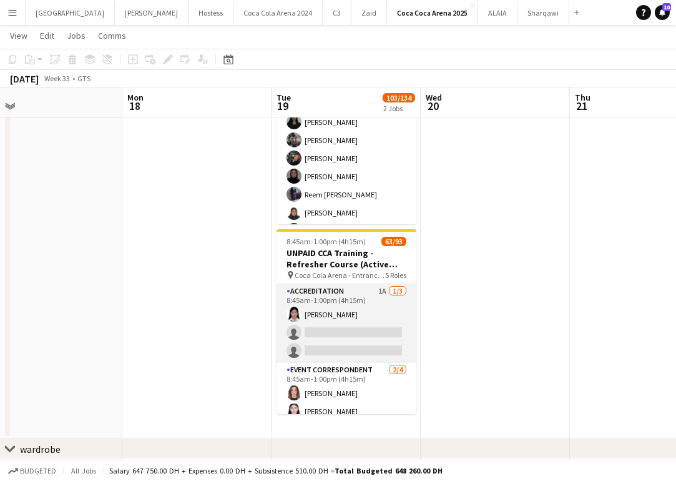
click at [352, 334] on app-card-role "Accreditation 1A [DATE] 8:45am-1:00pm (4h15m) [PERSON_NAME] single-neutral-acti…" at bounding box center [347, 323] width 140 height 79
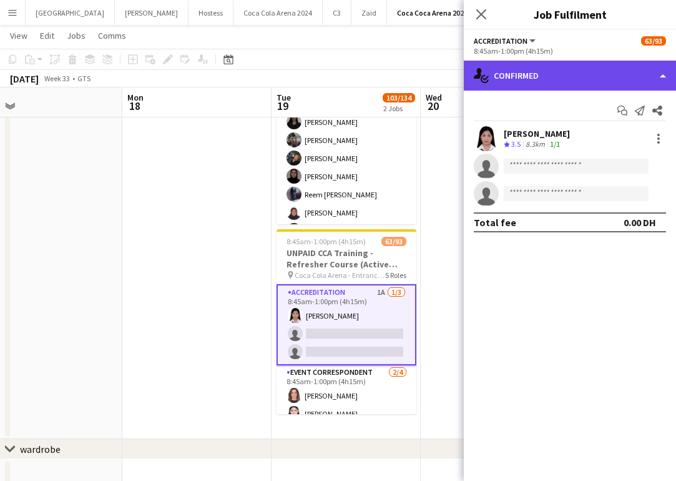
click at [548, 73] on div "single-neutral-actions-check-2 Confirmed" at bounding box center [570, 76] width 212 height 30
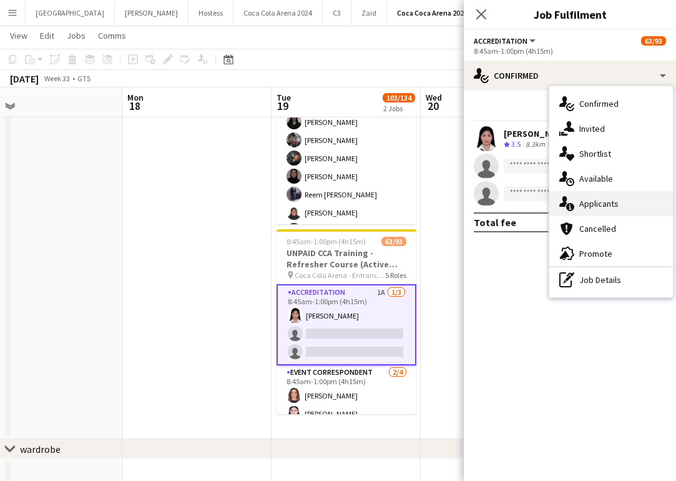
click at [597, 203] on div "single-neutral-actions-information Applicants" at bounding box center [612, 203] width 124 height 25
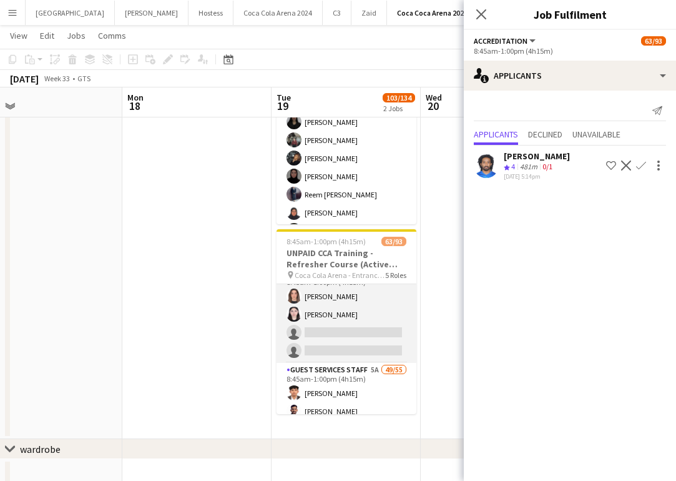
click at [362, 332] on app-card-role "Event Correspondent [DATE] 8:45am-1:00pm (4h15m) [PERSON_NAME] Ghadry [PERSON_N…" at bounding box center [347, 314] width 140 height 97
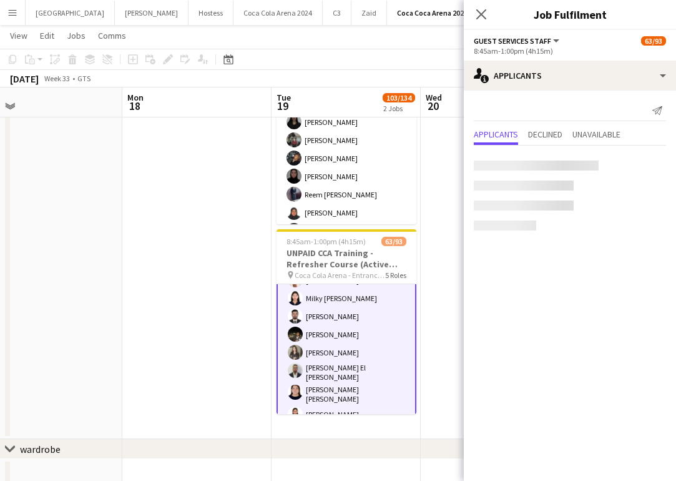
scroll to position [471, 0]
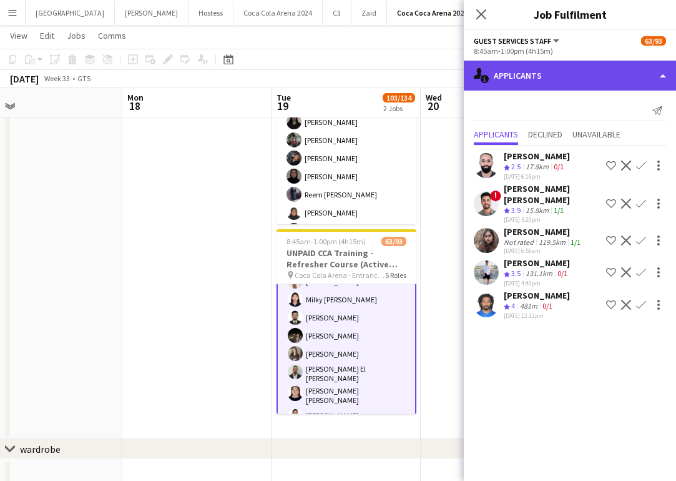
click at [545, 81] on div "single-neutral-actions-information Applicants" at bounding box center [570, 76] width 212 height 30
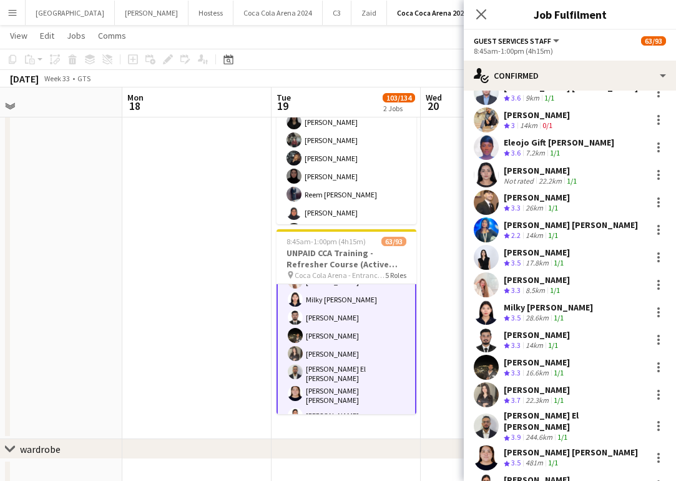
scroll to position [248, 0]
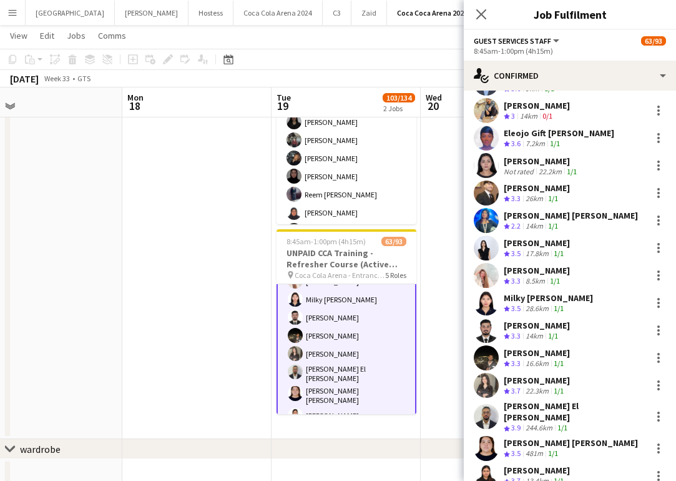
click at [489, 355] on app-user-avatar at bounding box center [486, 357] width 25 height 25
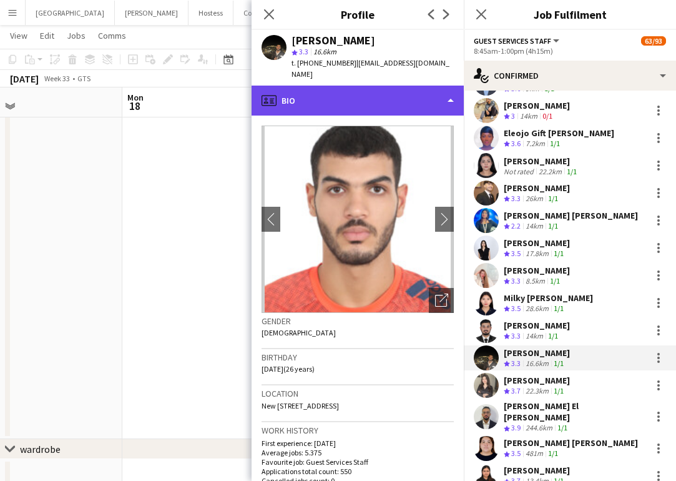
click at [354, 89] on div "profile Bio" at bounding box center [358, 101] width 212 height 30
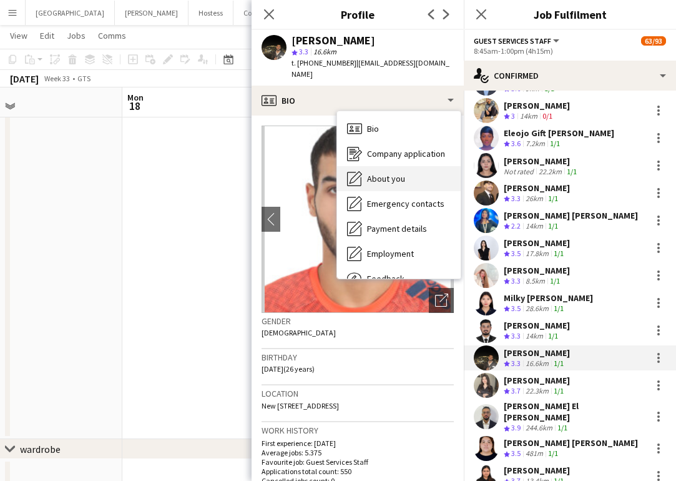
click at [392, 173] on span "About you" at bounding box center [386, 178] width 38 height 11
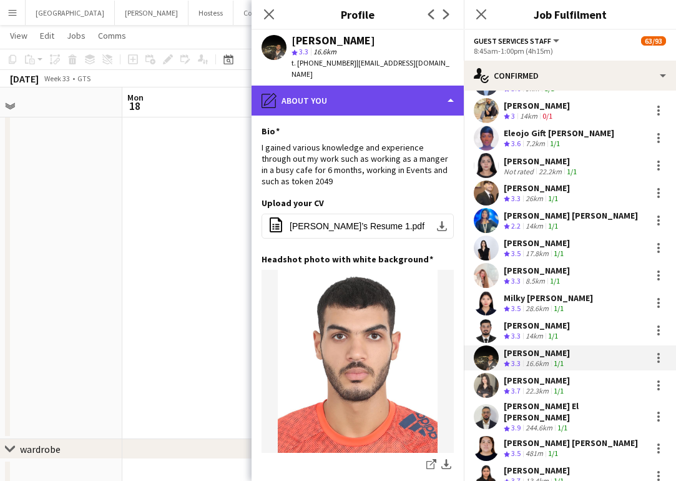
click at [350, 96] on div "pencil4 About you" at bounding box center [358, 101] width 212 height 30
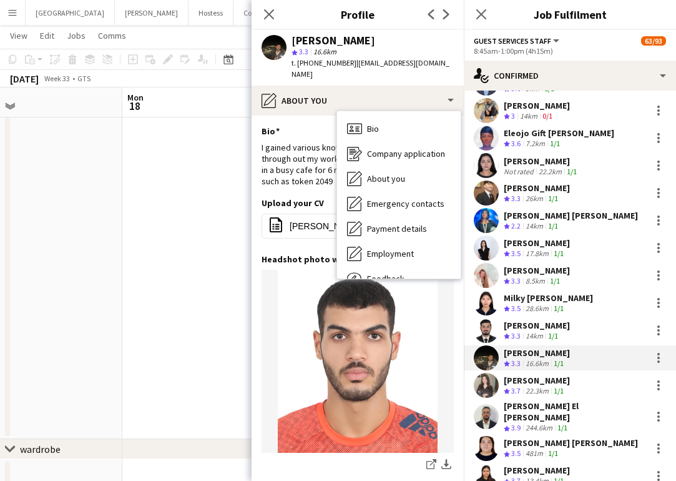
click at [315, 198] on div "Upload your CV Edit this field office-file-sheet [PERSON_NAME]’s Resume 1.pdf d…" at bounding box center [358, 225] width 192 height 56
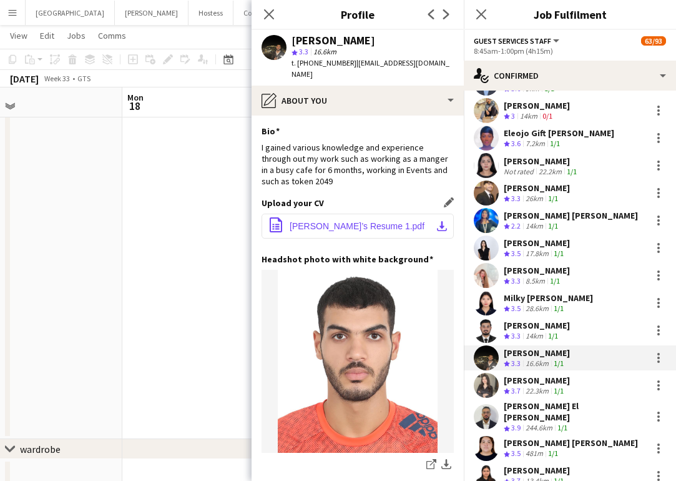
click at [320, 221] on span "[PERSON_NAME]’s Resume 1.pdf" at bounding box center [357, 226] width 135 height 10
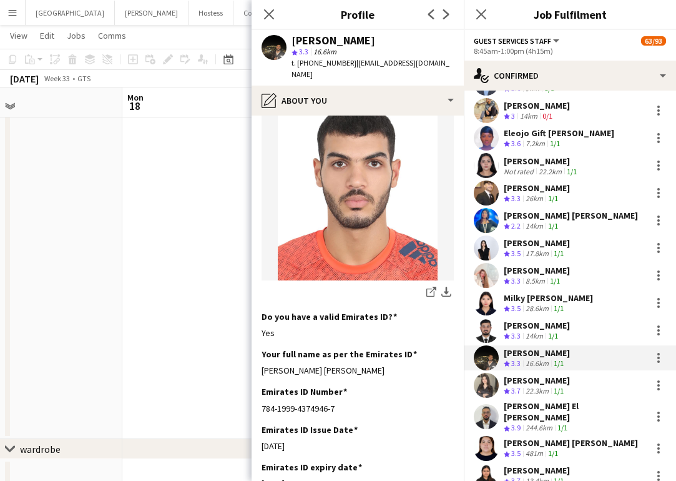
scroll to position [0, 0]
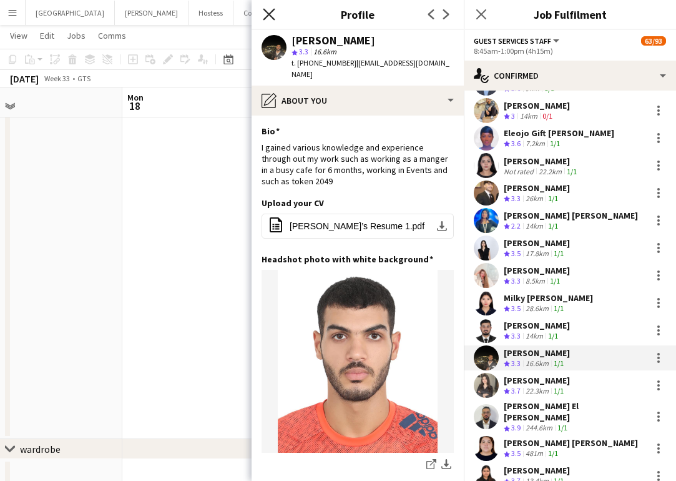
click at [268, 19] on icon "Close pop-in" at bounding box center [269, 14] width 12 height 12
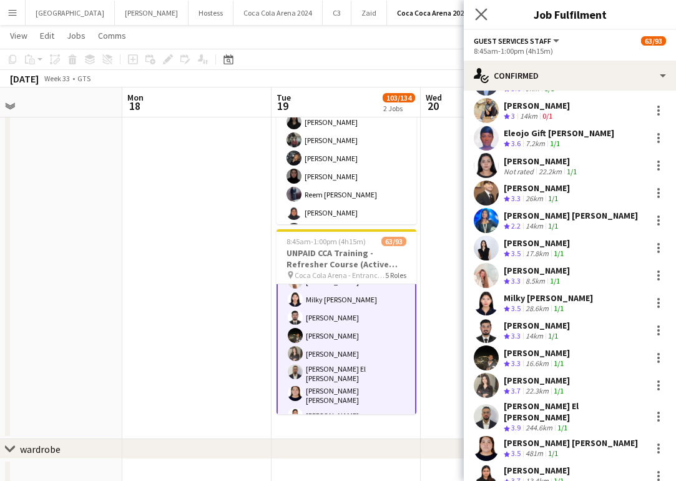
click at [475, 17] on app-icon "Close pop-in" at bounding box center [482, 15] width 18 height 18
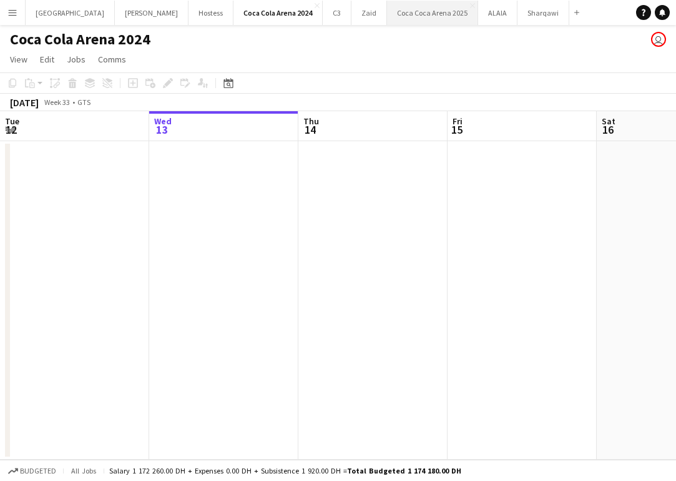
click at [387, 17] on button "[GEOGRAPHIC_DATA] 2025 Close" at bounding box center [432, 13] width 91 height 24
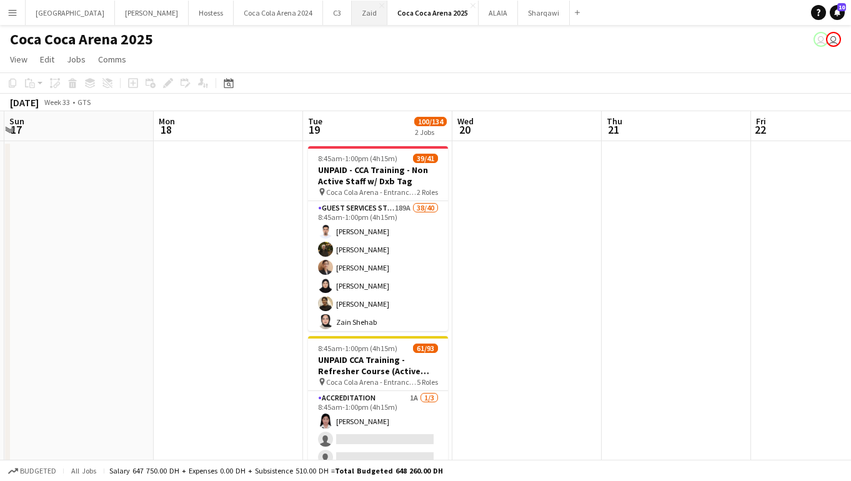
scroll to position [0, 443]
